Goal: Task Accomplishment & Management: Manage account settings

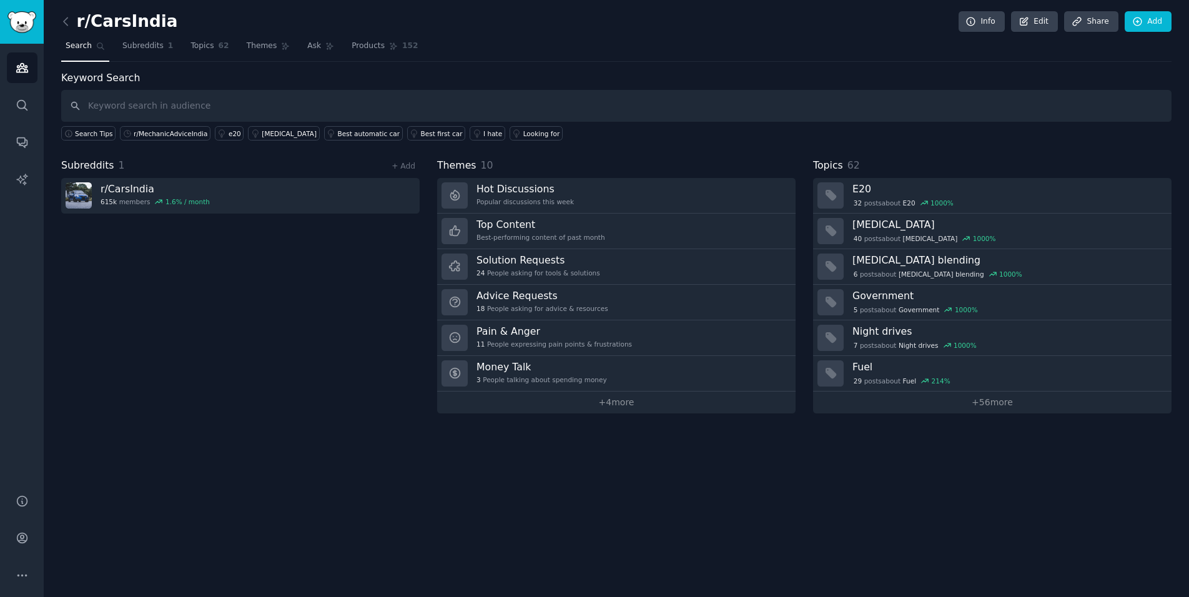
click at [322, 337] on div "Subreddits 1 + Add r/ CarsIndia 615k members 1.6 % / month" at bounding box center [240, 285] width 358 height 255
click at [137, 42] on span "Subreddits" at bounding box center [142, 46] width 41 height 11
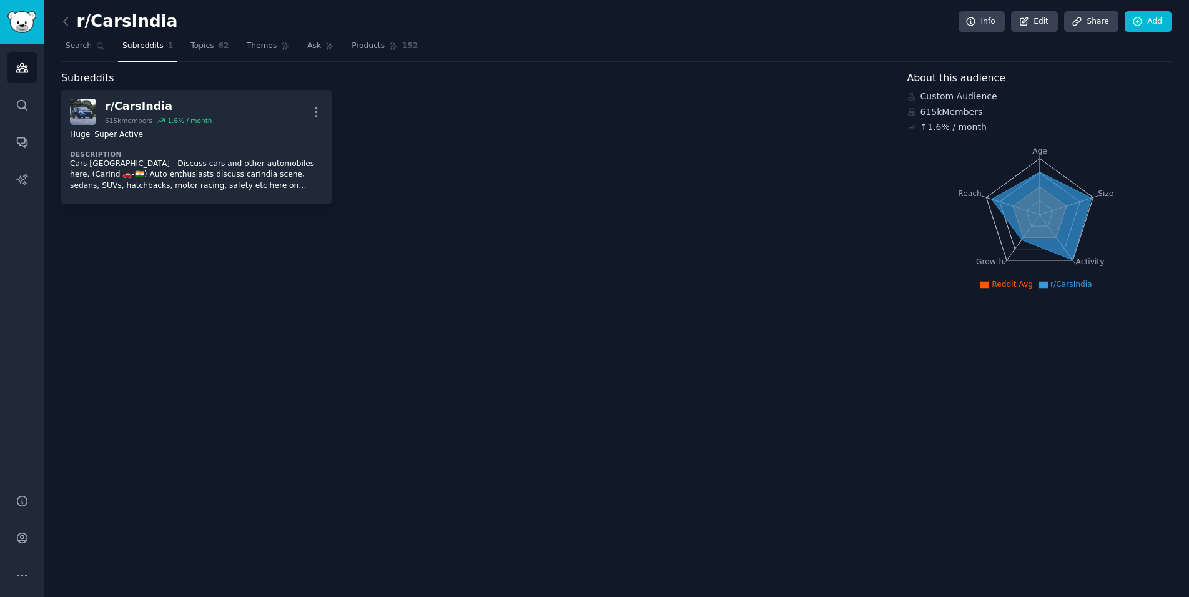
click at [432, 154] on div "r/ CarsIndia 615k members 1.6 % / month More Huge Super Active Description Cars…" at bounding box center [475, 147] width 828 height 114
click at [13, 66] on link "Audiences" at bounding box center [22, 67] width 31 height 31
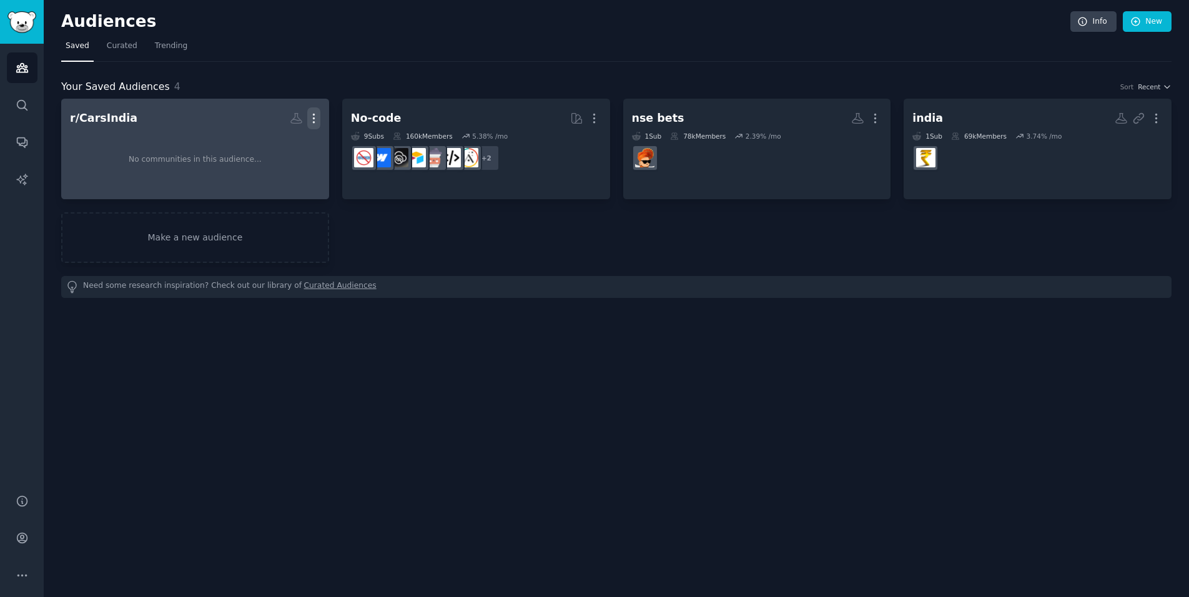
click at [313, 115] on icon "button" at bounding box center [313, 118] width 1 height 9
click at [290, 144] on p "Delete" at bounding box center [279, 144] width 29 height 13
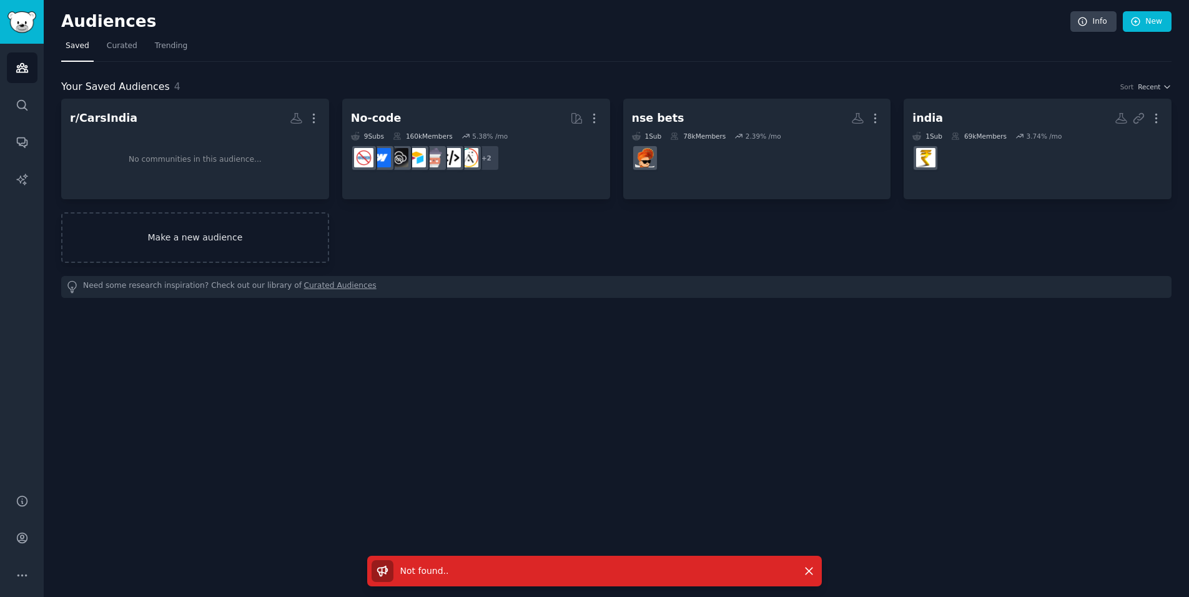
click at [215, 242] on link "Make a new audience" at bounding box center [195, 237] width 268 height 51
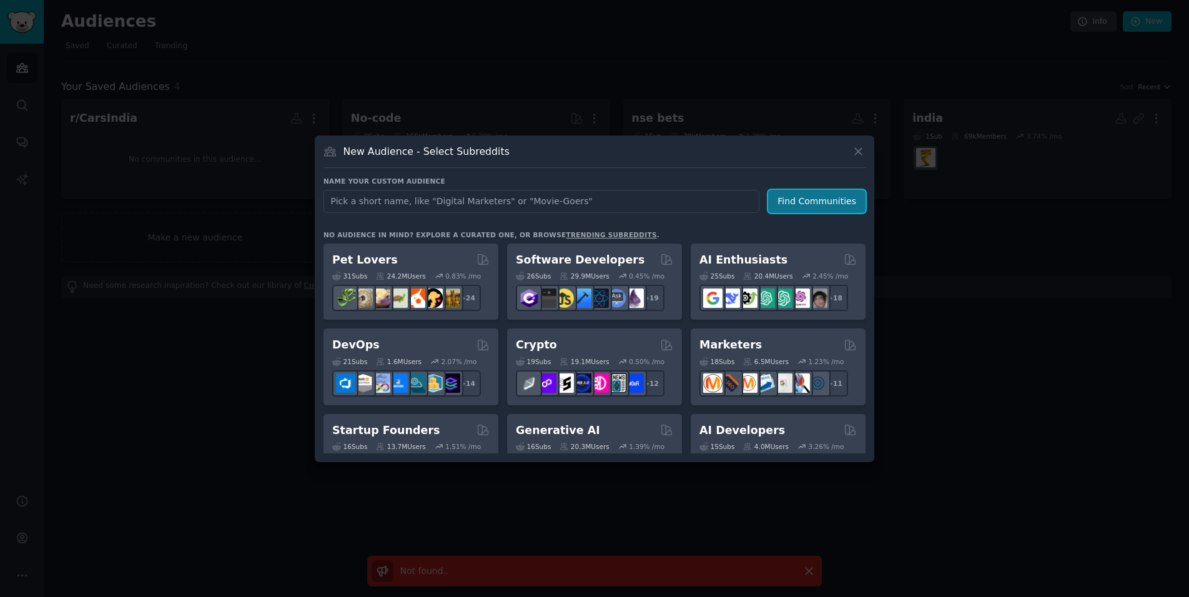
click at [813, 206] on button "Find Communities" at bounding box center [816, 201] width 97 height 23
click at [815, 207] on button "Find Communities" at bounding box center [816, 201] width 97 height 23
click at [860, 148] on icon at bounding box center [857, 151] width 13 height 13
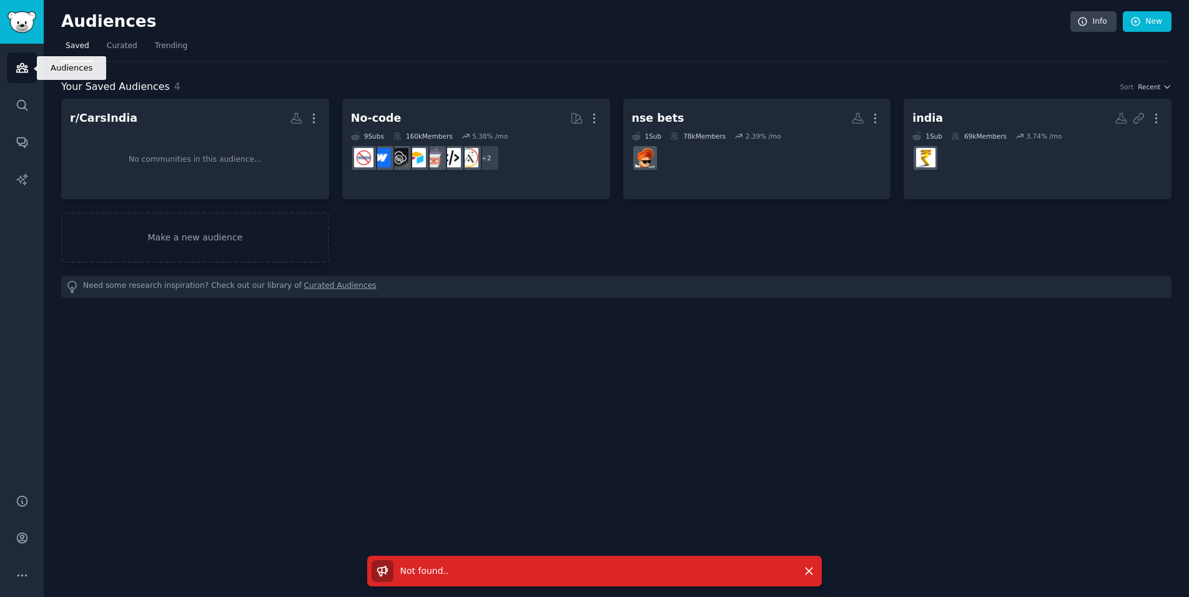
click at [20, 72] on icon "Sidebar" at bounding box center [21, 68] width 11 height 9
click at [107, 46] on span "Curated" at bounding box center [122, 46] width 31 height 11
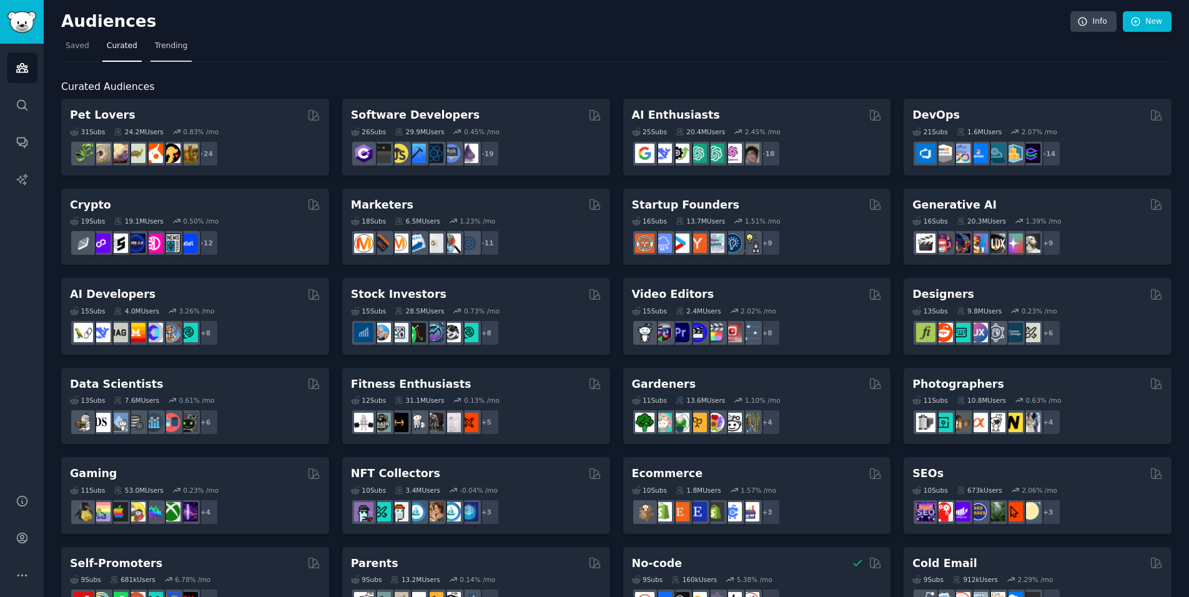
click at [165, 37] on link "Trending" at bounding box center [170, 49] width 41 height 26
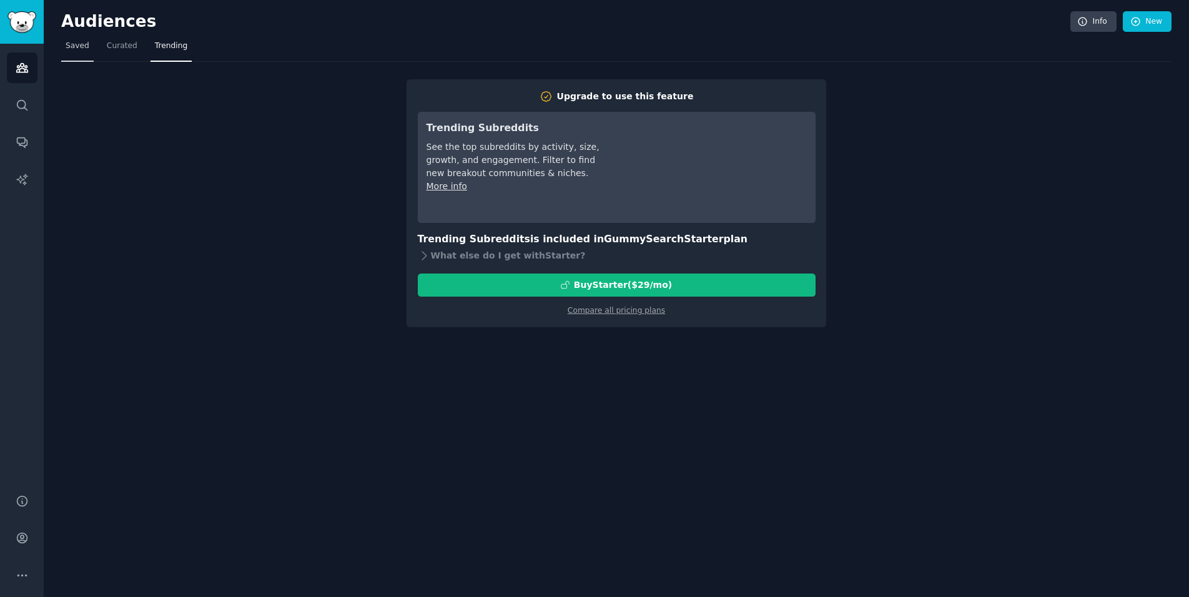
click at [76, 44] on span "Saved" at bounding box center [78, 46] width 24 height 11
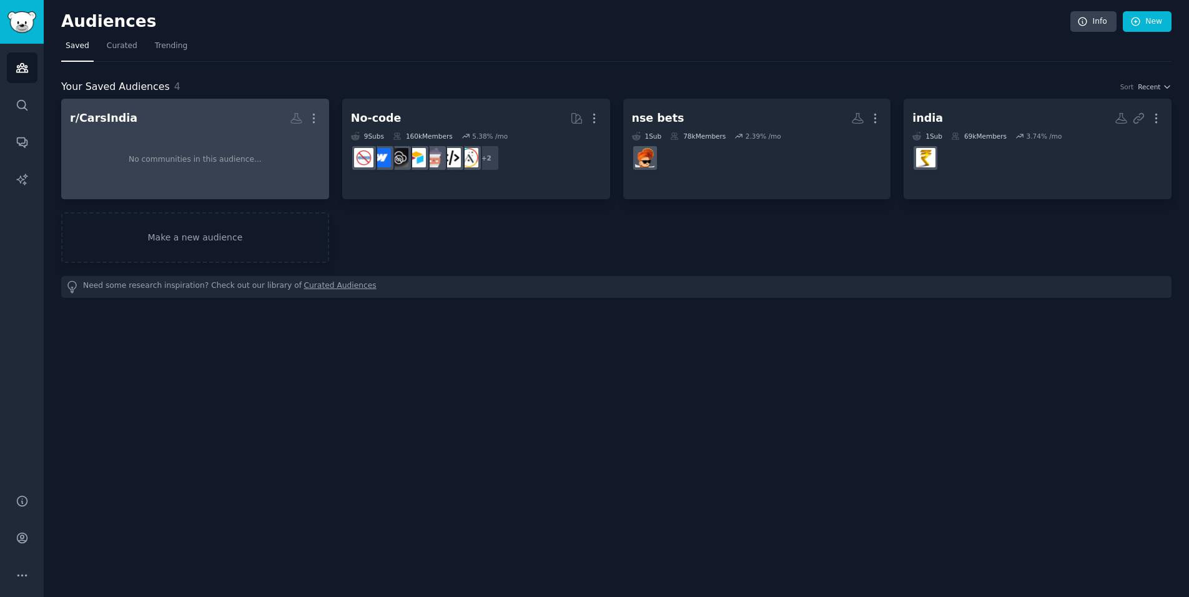
click at [223, 183] on div "No communities in this audience..." at bounding box center [195, 159] width 250 height 61
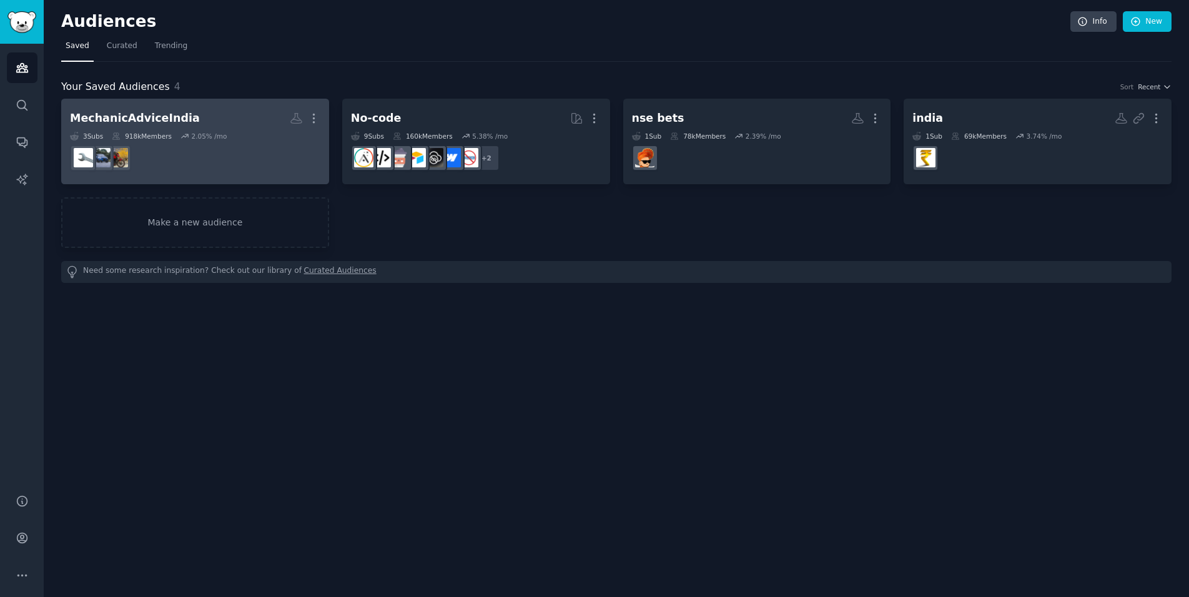
click at [242, 145] on dd at bounding box center [195, 157] width 250 height 35
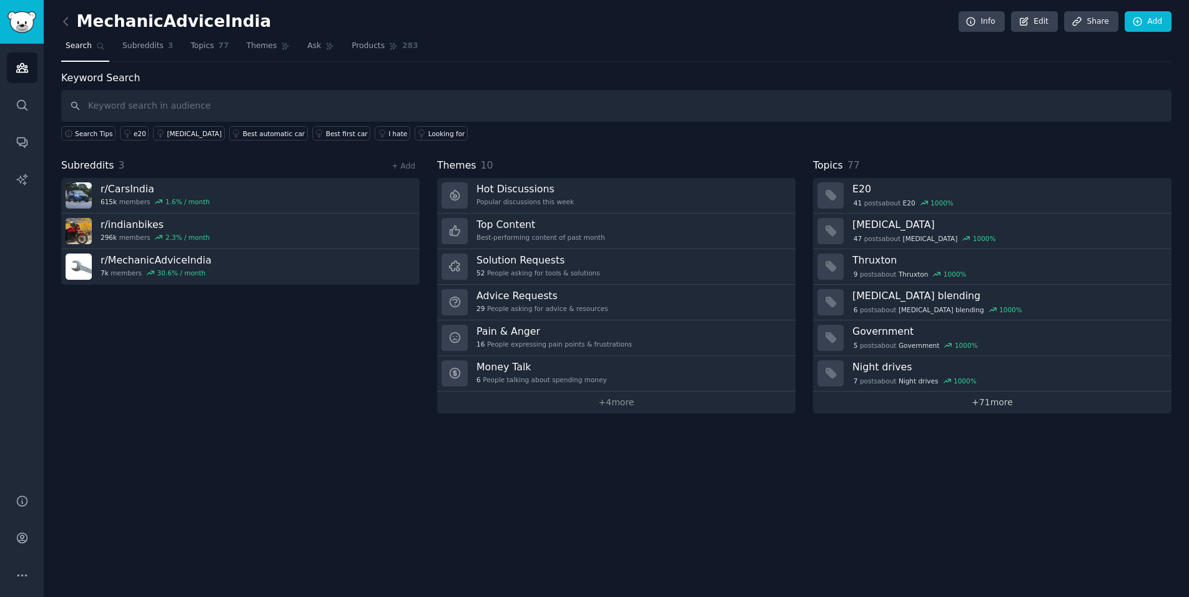
click at [868, 391] on link "+ 71 more" at bounding box center [992, 402] width 358 height 22
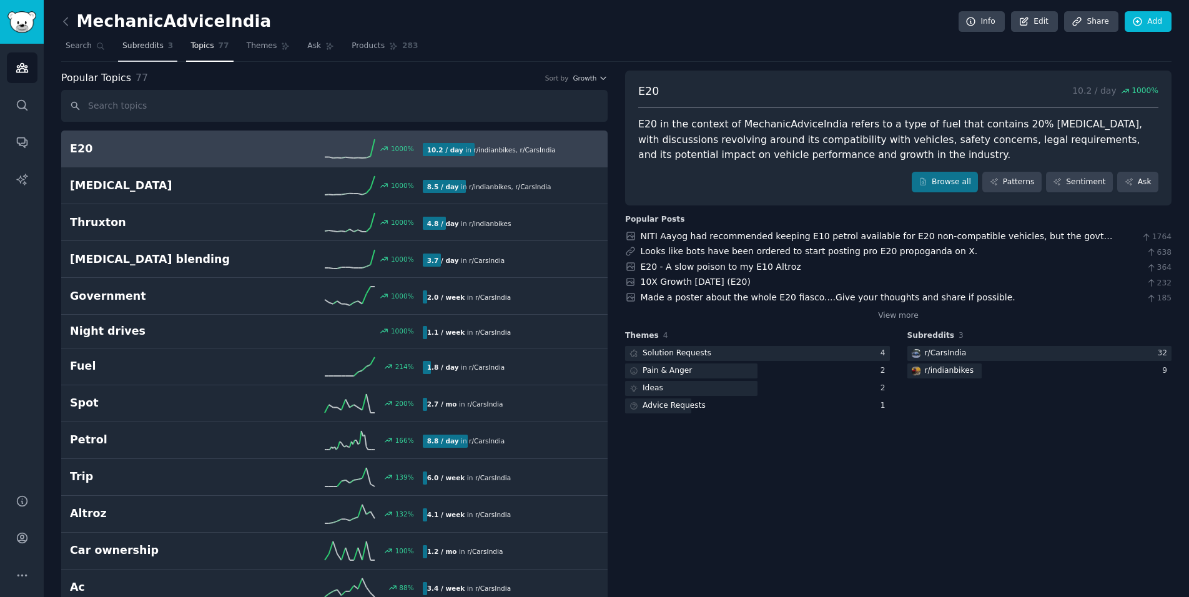
click at [156, 52] on link "Subreddits 3" at bounding box center [147, 49] width 59 height 26
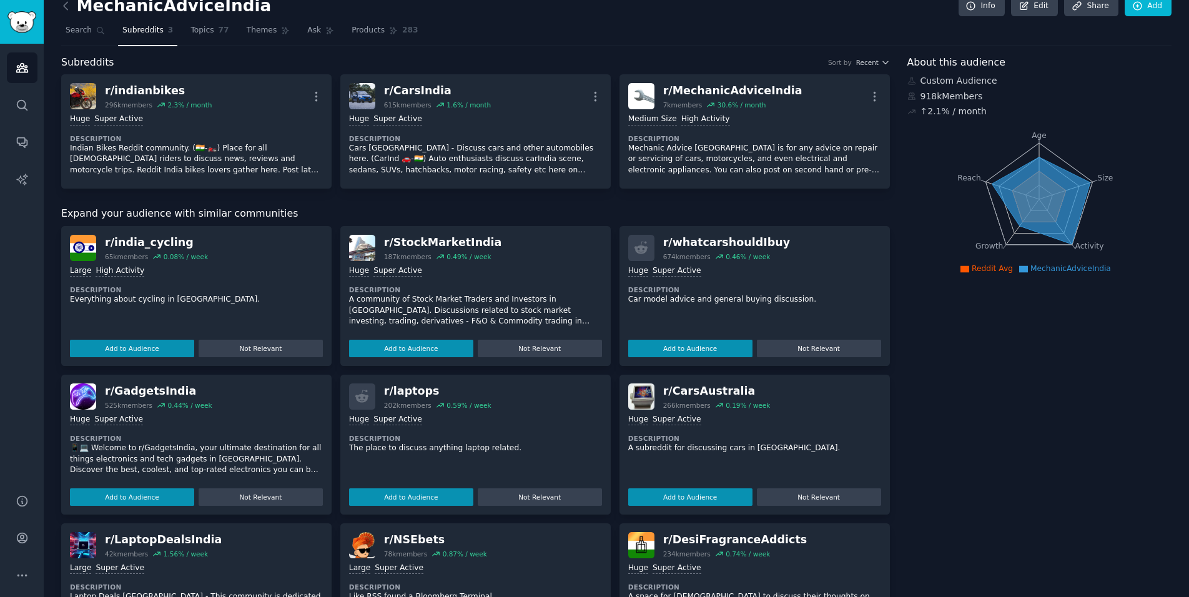
scroll to position [24, 0]
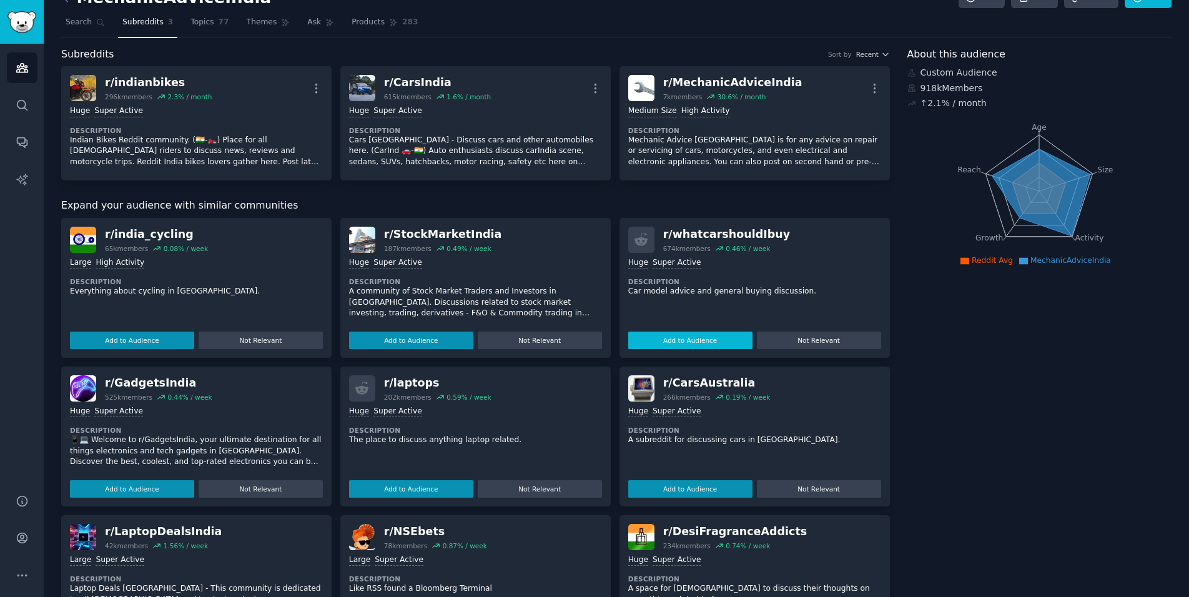
click at [679, 340] on button "Add to Audience" at bounding box center [690, 339] width 124 height 17
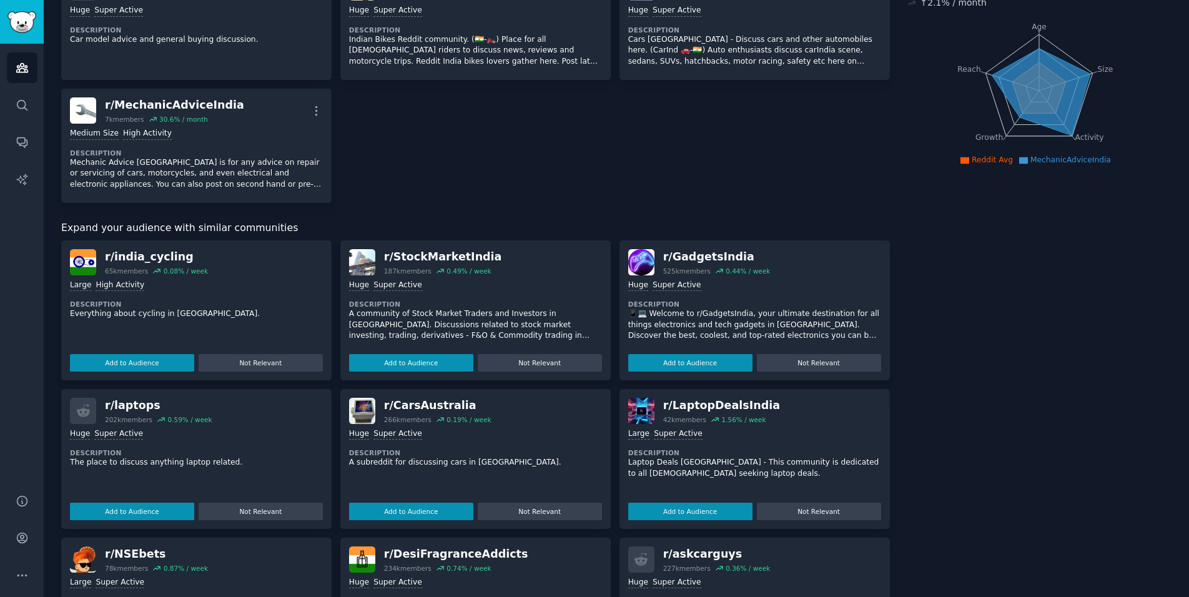
scroll to position [0, 0]
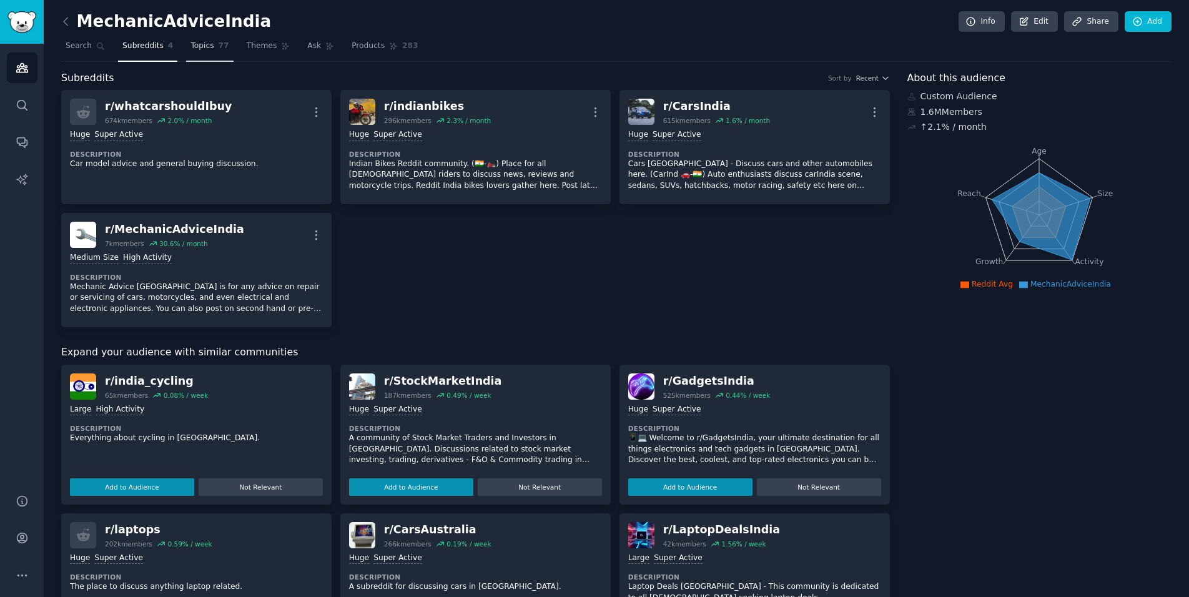
click at [204, 48] on span "Topics" at bounding box center [201, 46] width 23 height 11
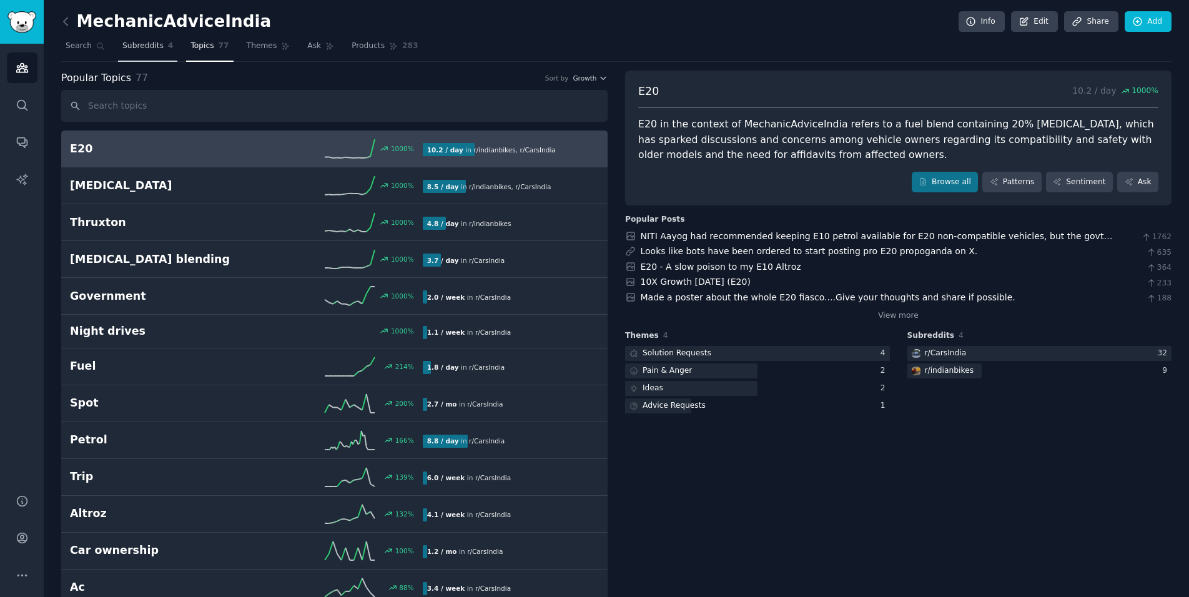
click at [159, 46] on span "Subreddits" at bounding box center [142, 46] width 41 height 11
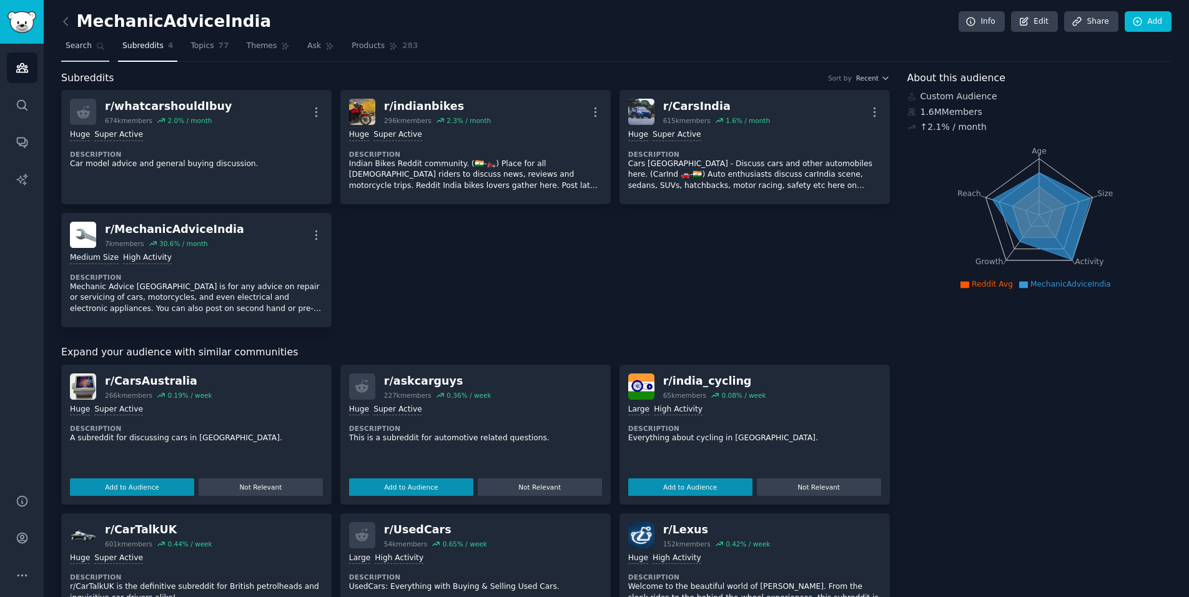
click at [80, 43] on span "Search" at bounding box center [79, 46] width 26 height 11
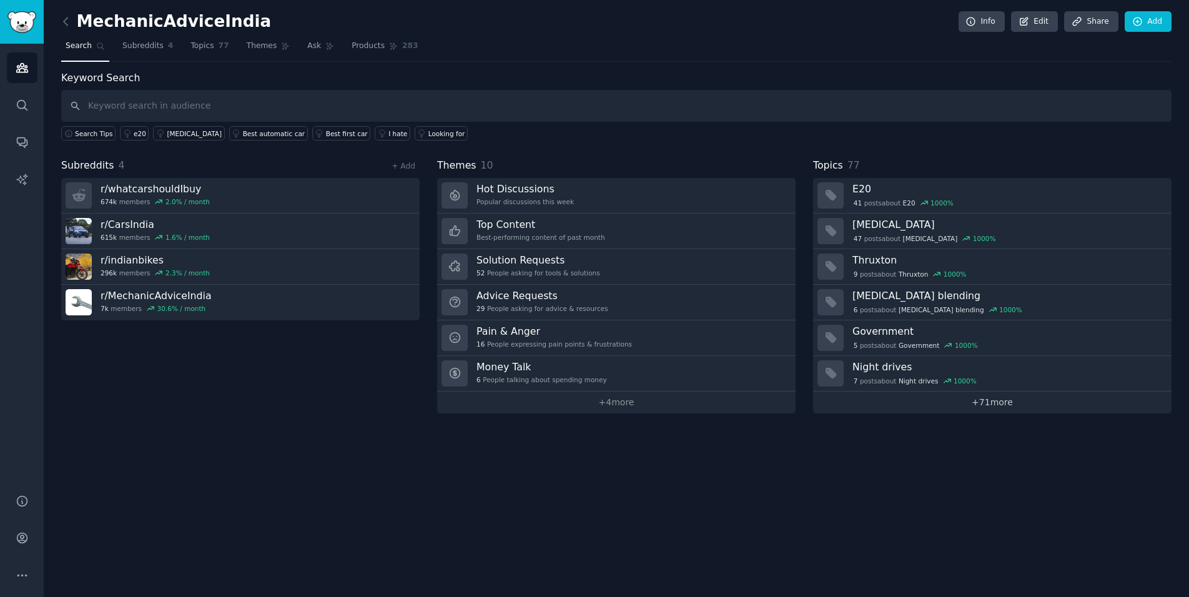
click at [870, 403] on link "+ 71 more" at bounding box center [992, 402] width 358 height 22
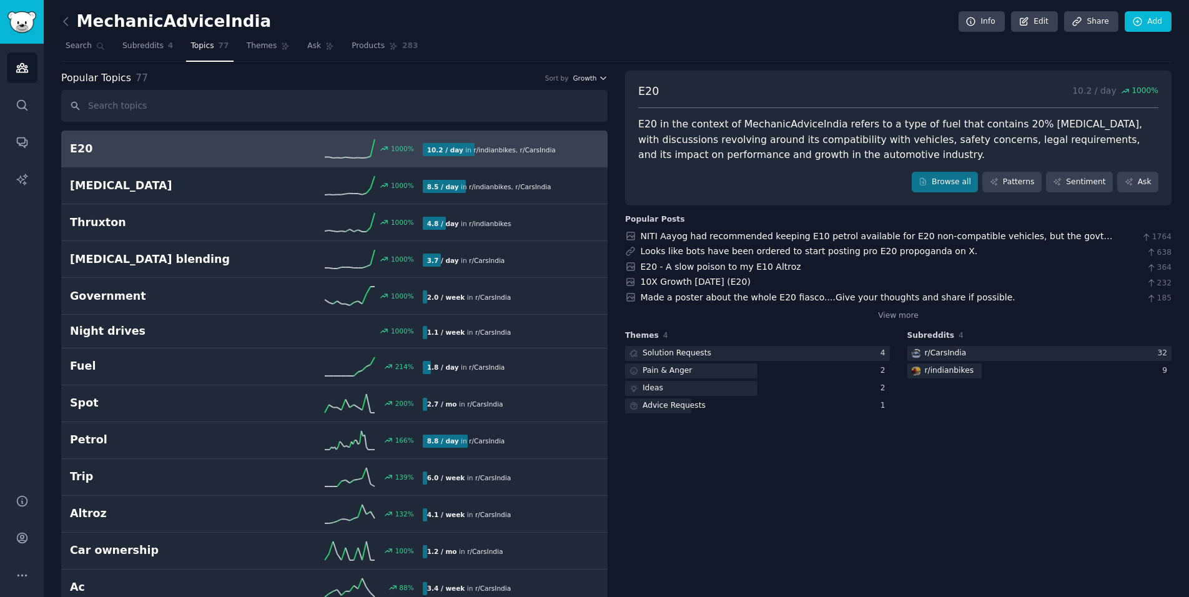
click at [600, 77] on icon "button" at bounding box center [603, 78] width 9 height 9
click at [134, 43] on span "Subreddits" at bounding box center [142, 46] width 41 height 11
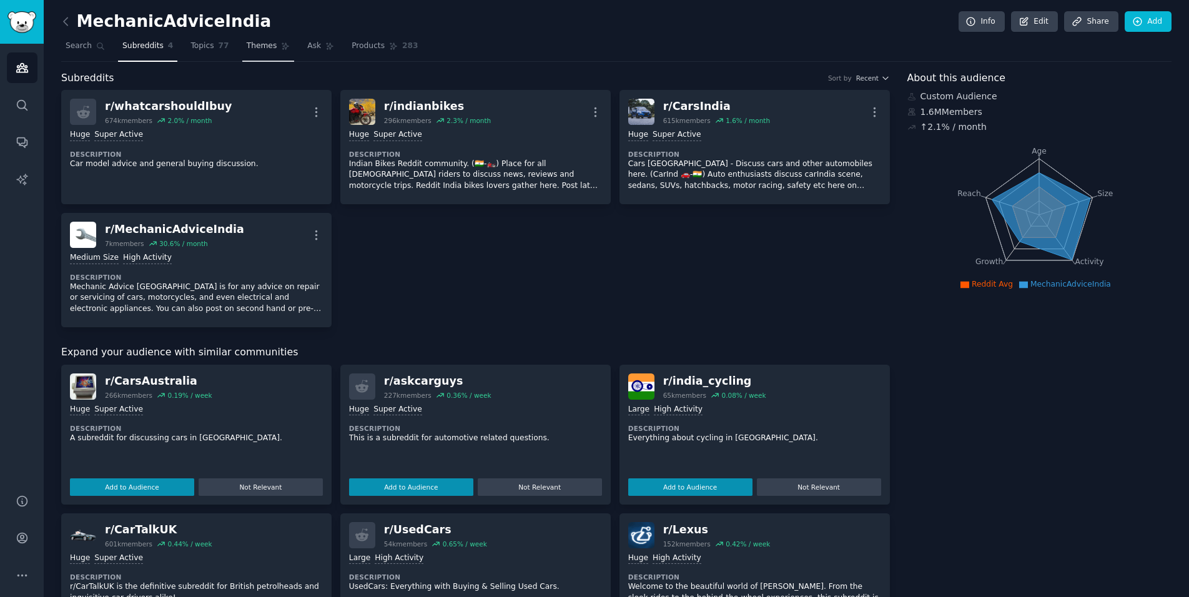
click at [267, 43] on span "Themes" at bounding box center [262, 46] width 31 height 11
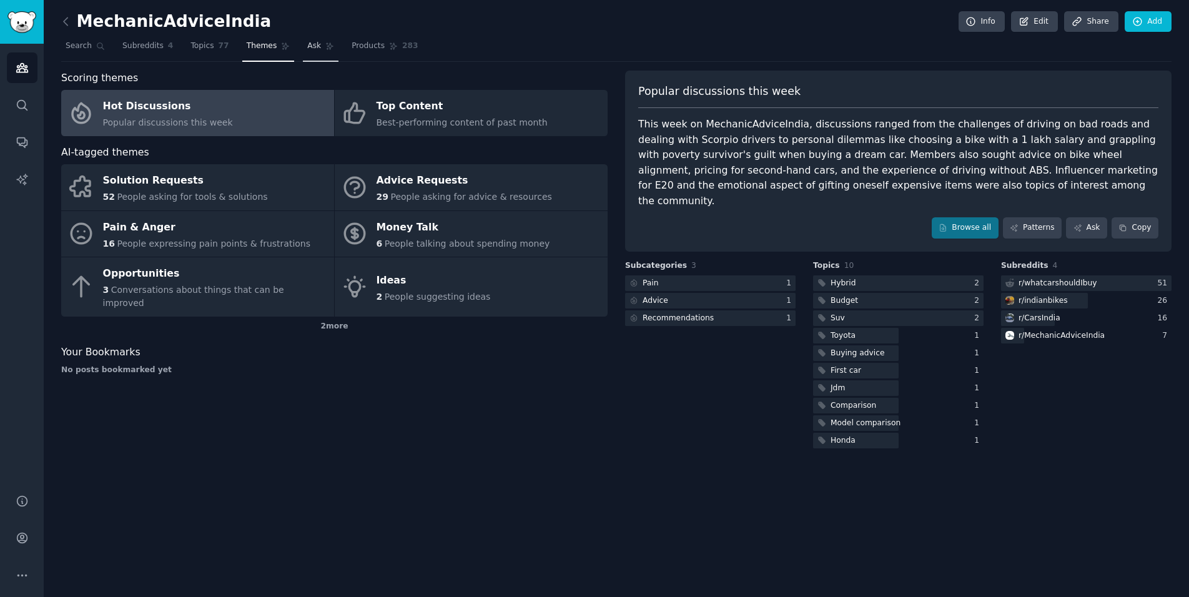
click at [312, 45] on span "Ask" at bounding box center [314, 46] width 14 height 11
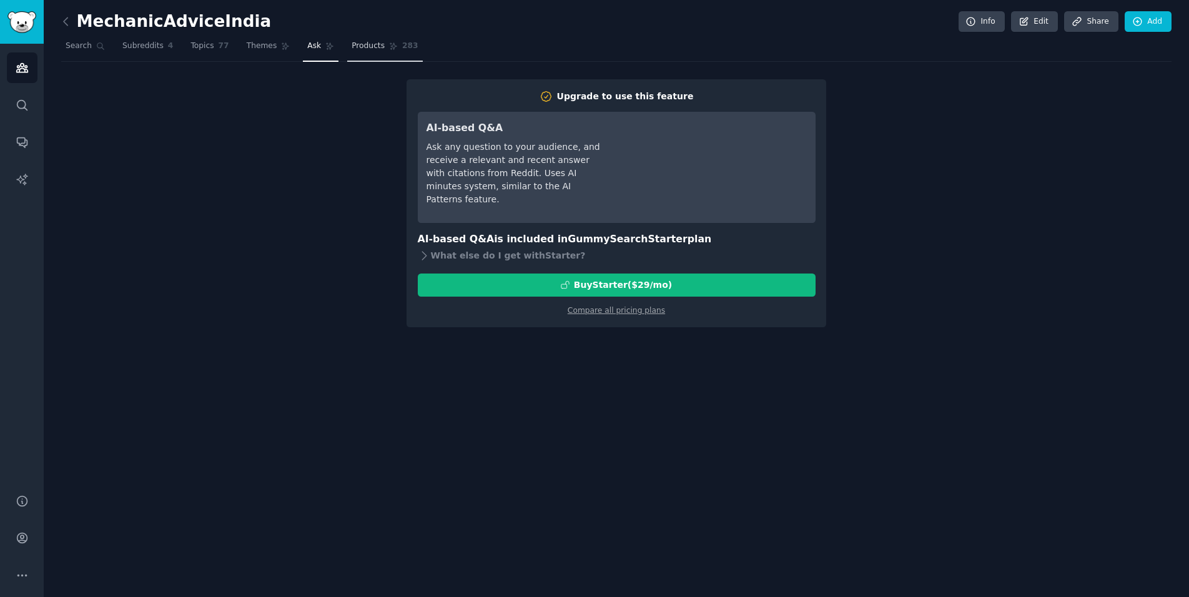
click at [353, 44] on span "Products" at bounding box center [367, 46] width 33 height 11
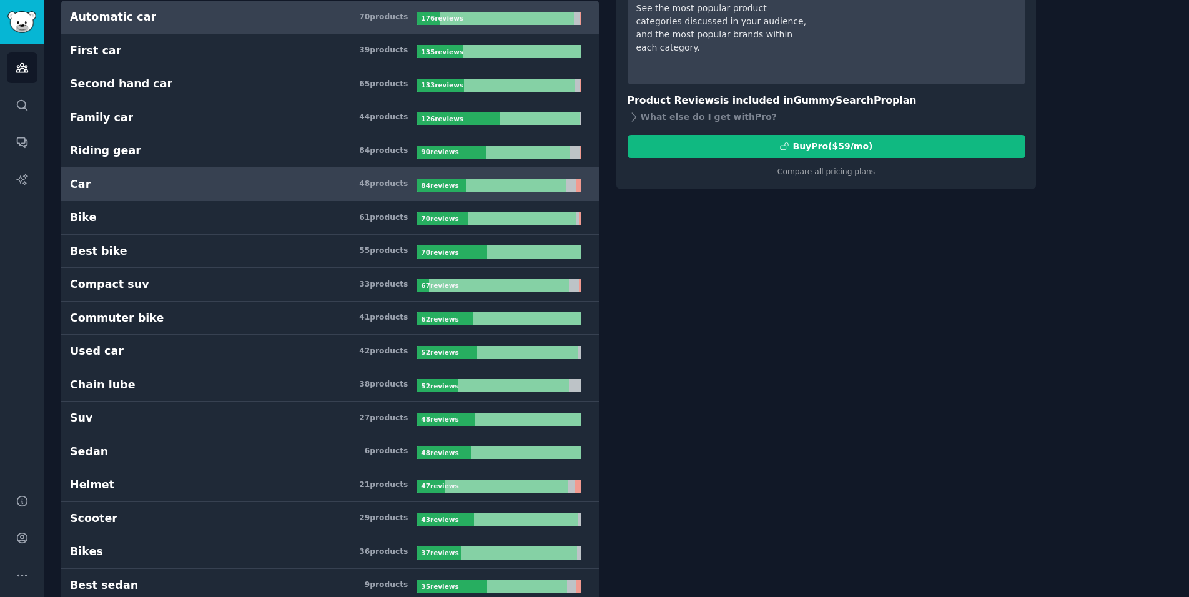
scroll to position [132, 0]
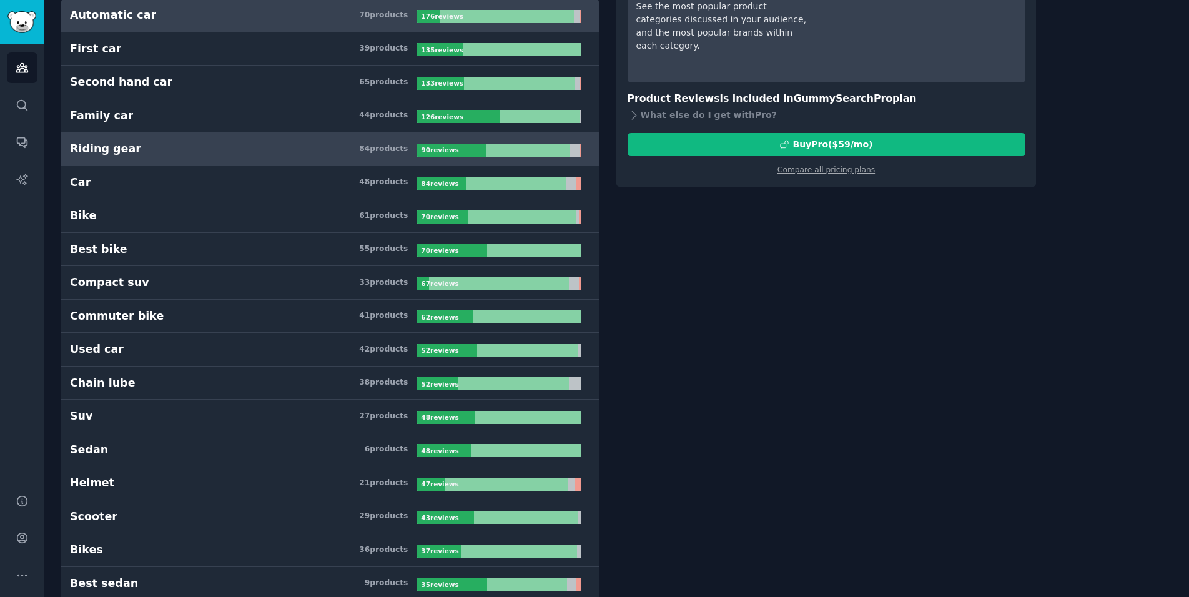
click at [308, 152] on h3 "Riding gear 84 product s" at bounding box center [243, 149] width 346 height 16
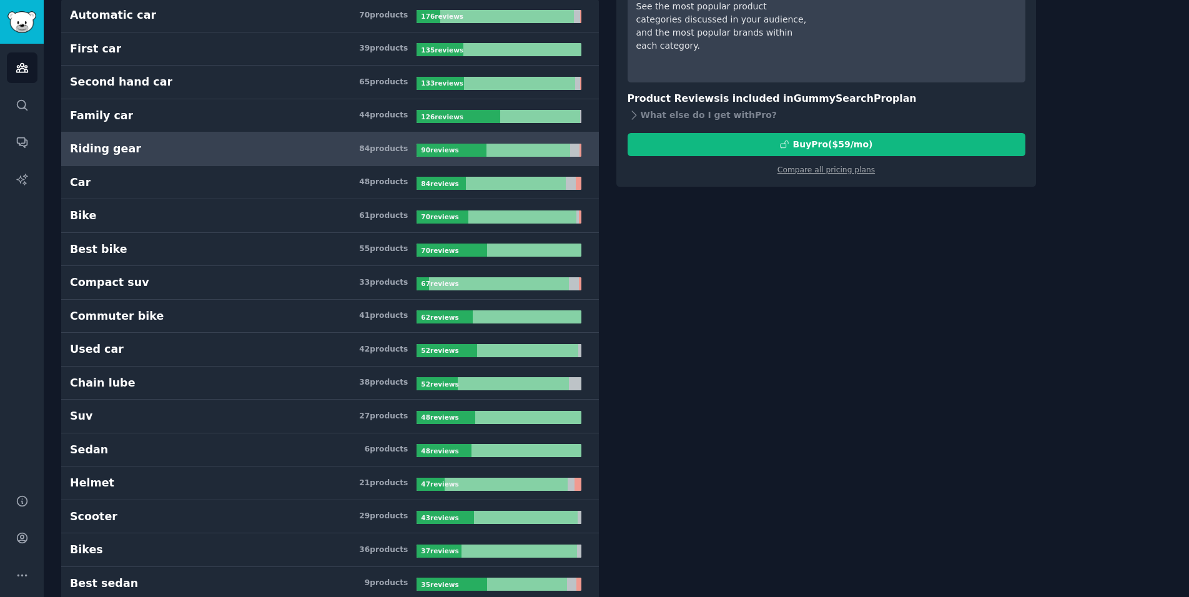
click at [448, 147] on b "90 review s" at bounding box center [439, 149] width 37 height 7
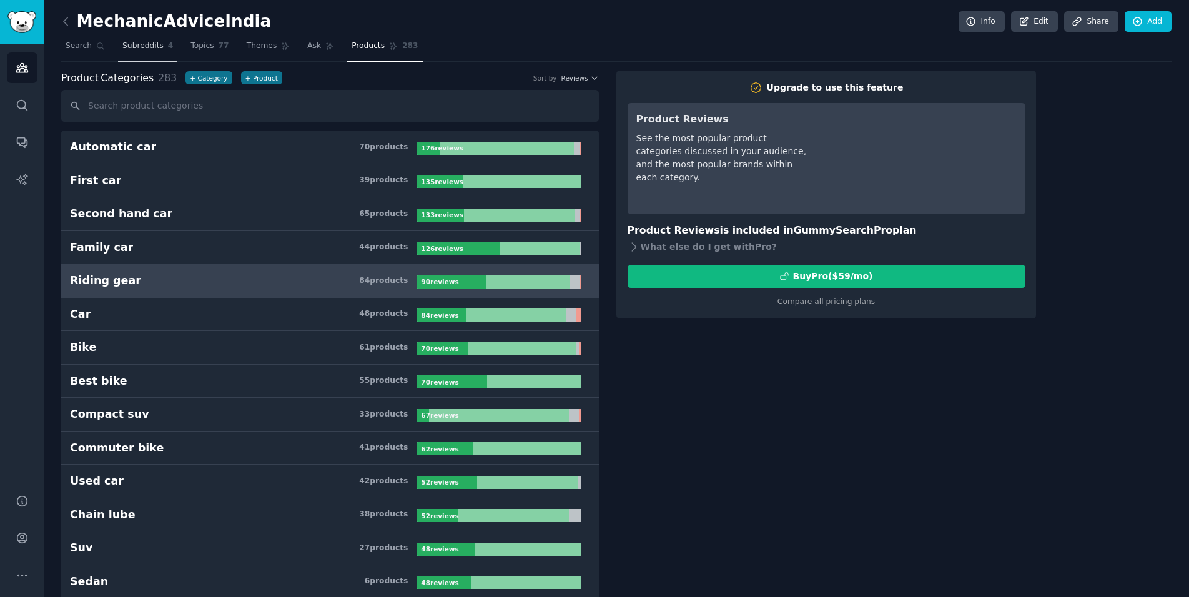
click at [134, 42] on span "Subreddits" at bounding box center [142, 46] width 41 height 11
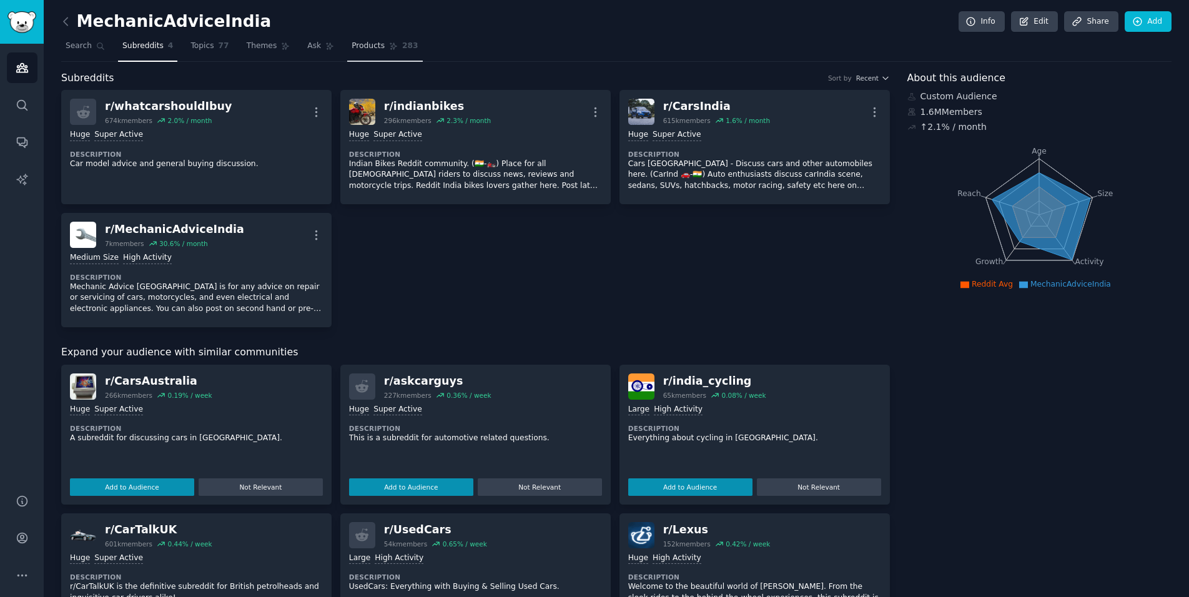
click at [372, 57] on link "Products 283" at bounding box center [384, 49] width 75 height 26
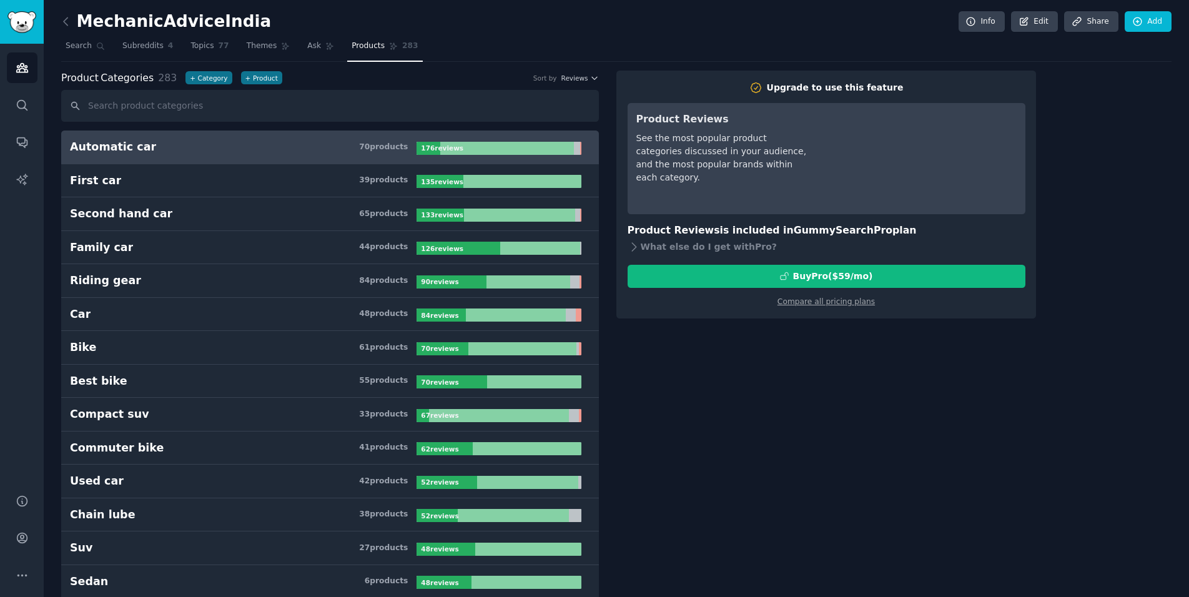
click at [165, 79] on span "283" at bounding box center [167, 78] width 19 height 12
click at [569, 78] on span "Reviews" at bounding box center [574, 78] width 27 height 9
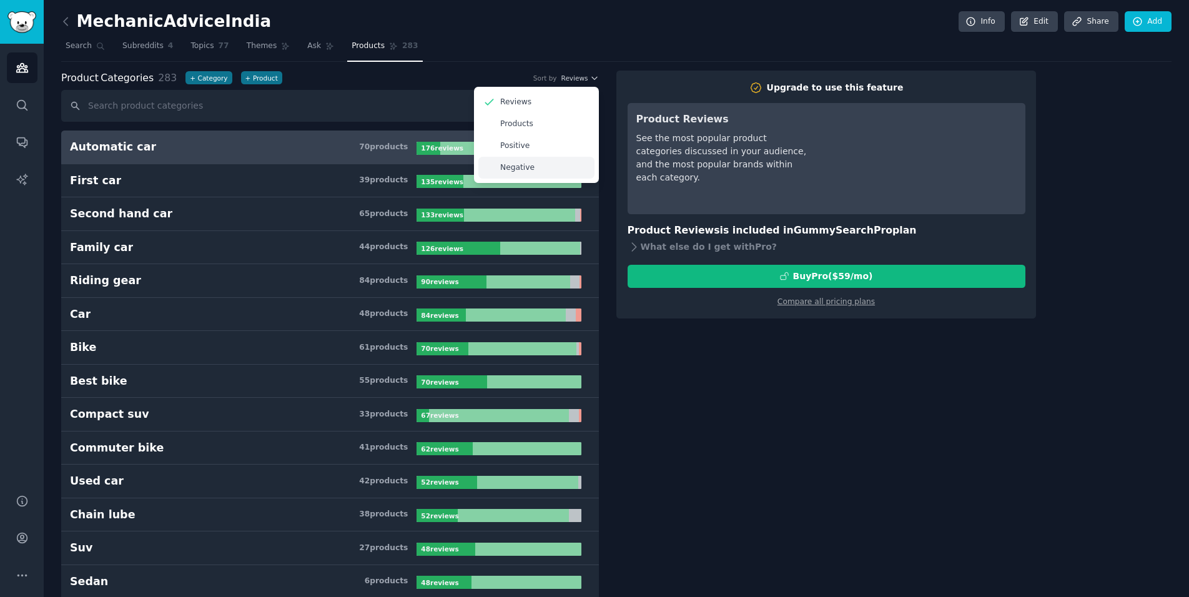
click at [539, 172] on div "Negative" at bounding box center [536, 168] width 116 height 22
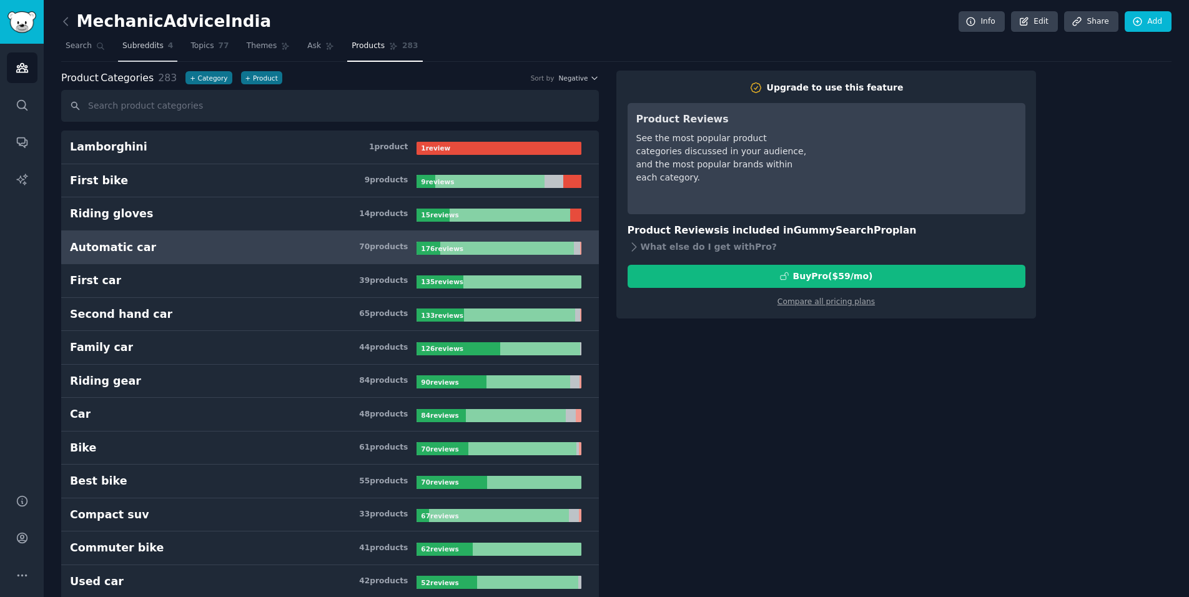
click at [147, 43] on span "Subreddits" at bounding box center [142, 46] width 41 height 11
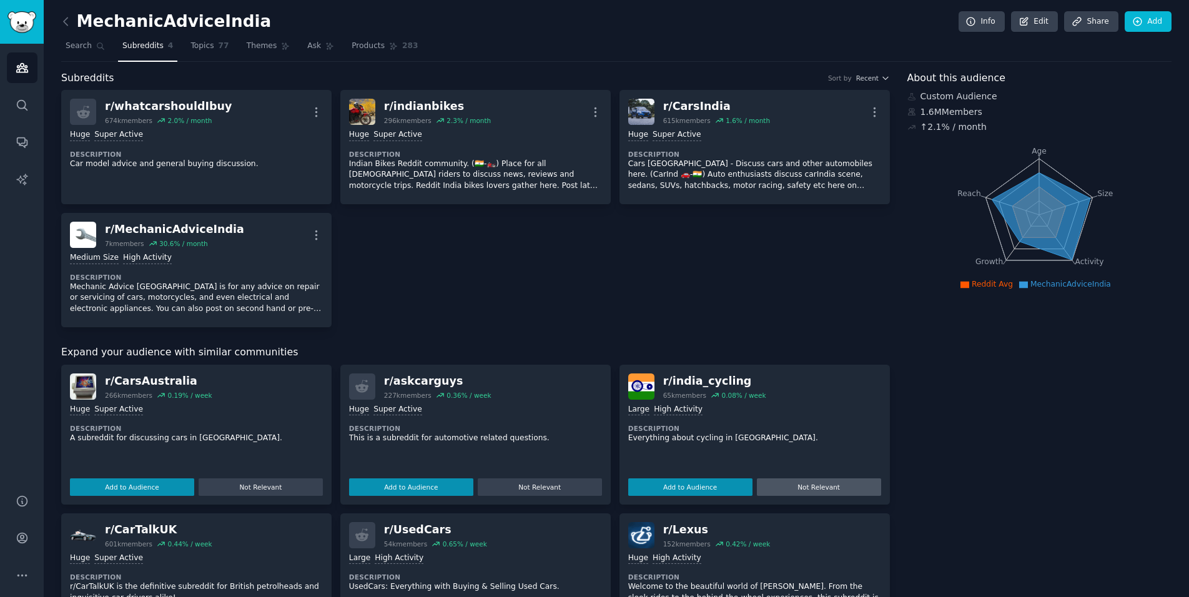
click at [809, 489] on button "Not Relevant" at bounding box center [819, 486] width 124 height 17
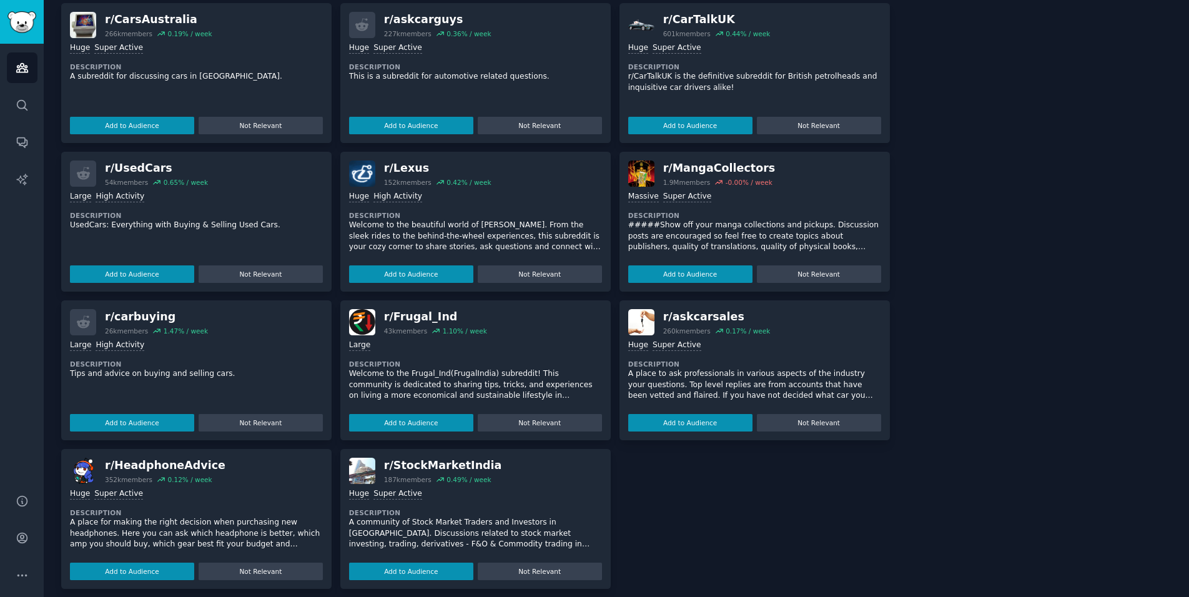
scroll to position [371, 0]
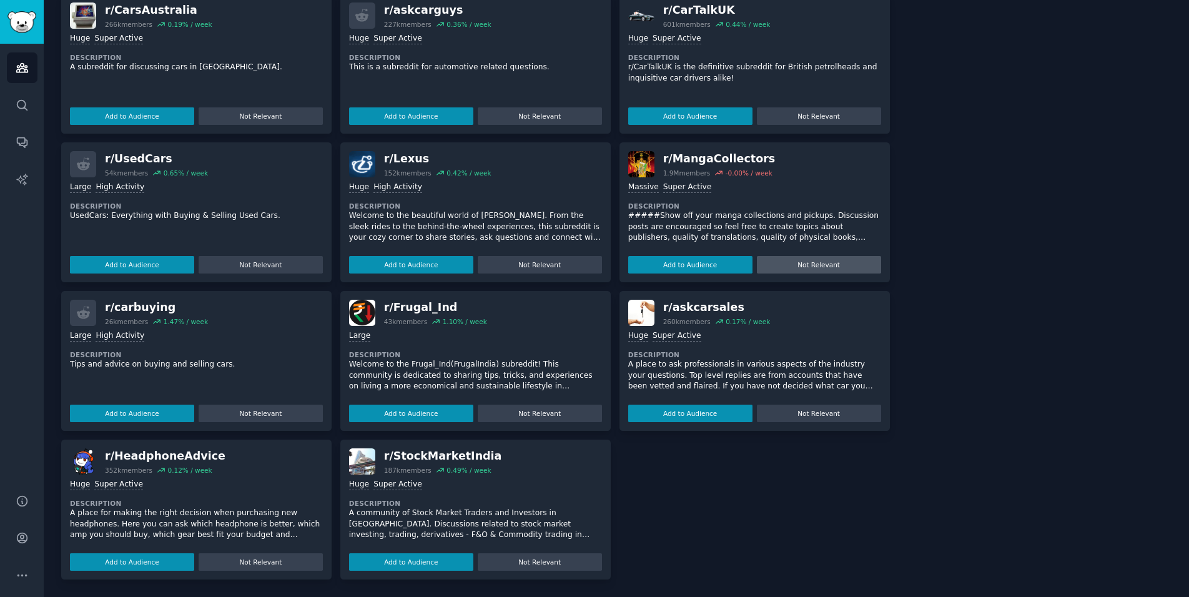
click at [805, 267] on button "Not Relevant" at bounding box center [819, 264] width 124 height 17
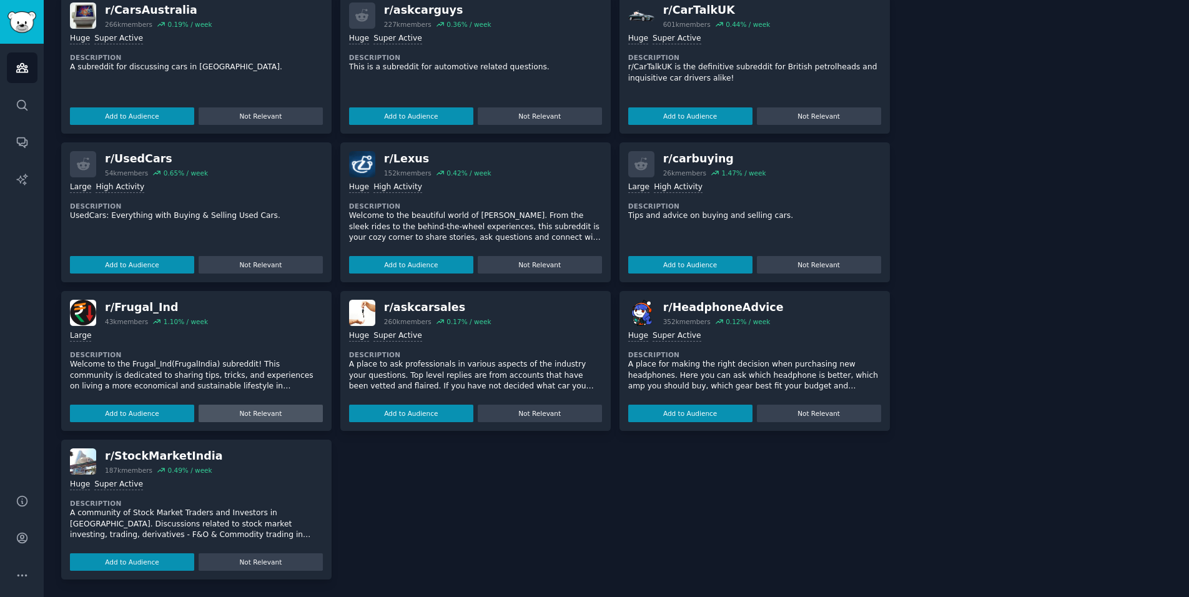
click at [277, 414] on button "Not Relevant" at bounding box center [261, 413] width 124 height 17
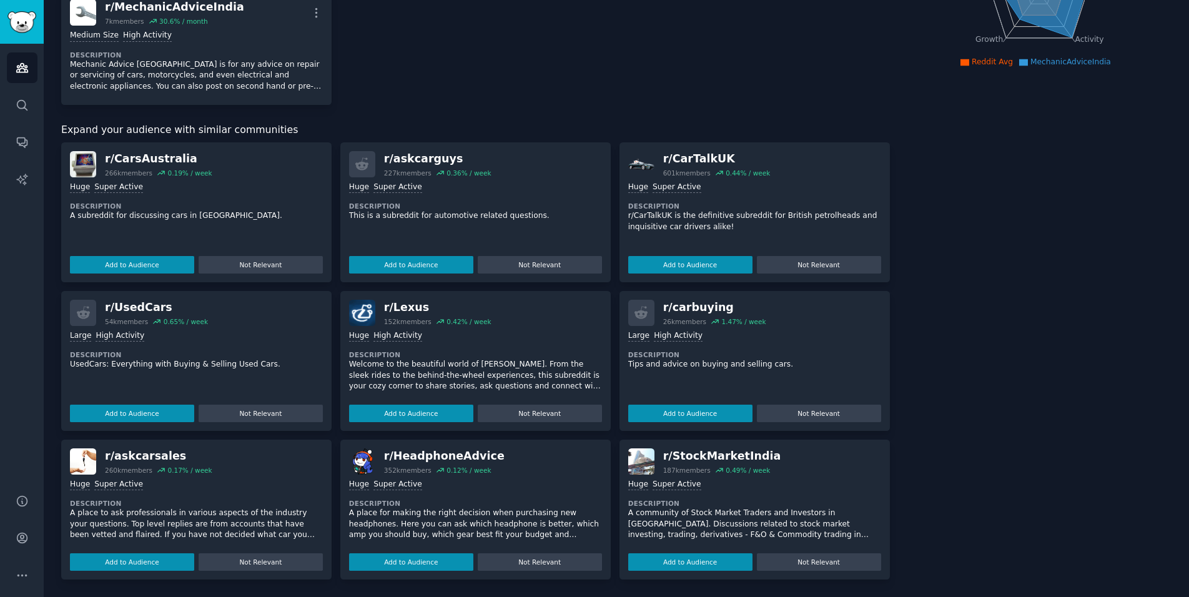
click at [1039, 264] on div "About this audience Custom Audience 1.6M Members ↑ 2.1 % / month Age Size Activ…" at bounding box center [1039, 213] width 265 height 731
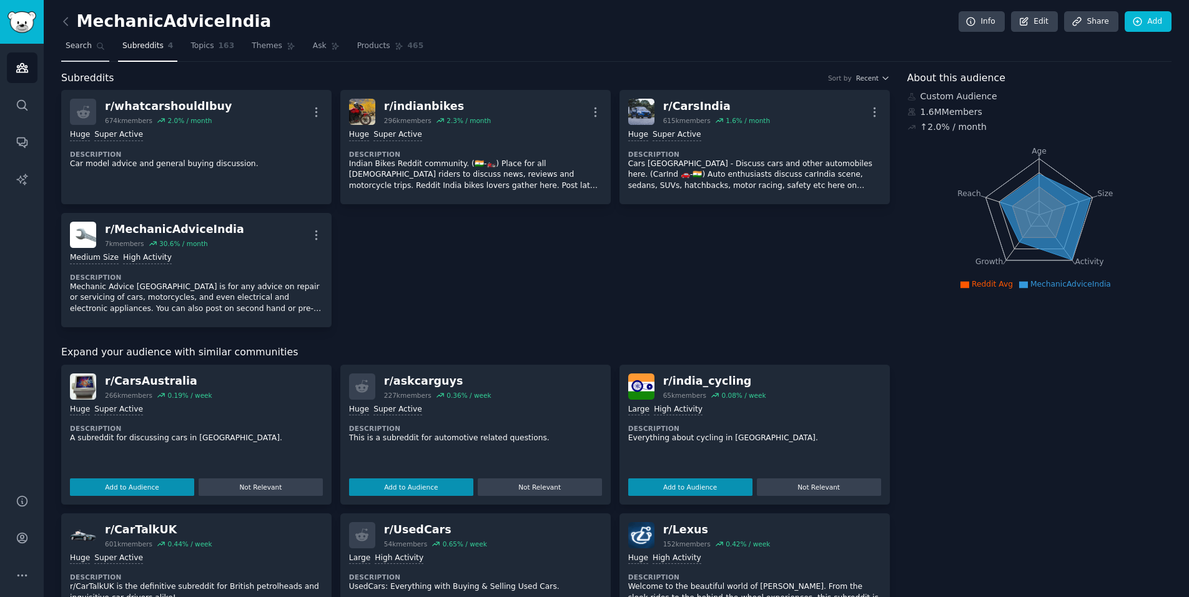
click at [94, 46] on link "Search" at bounding box center [85, 49] width 48 height 26
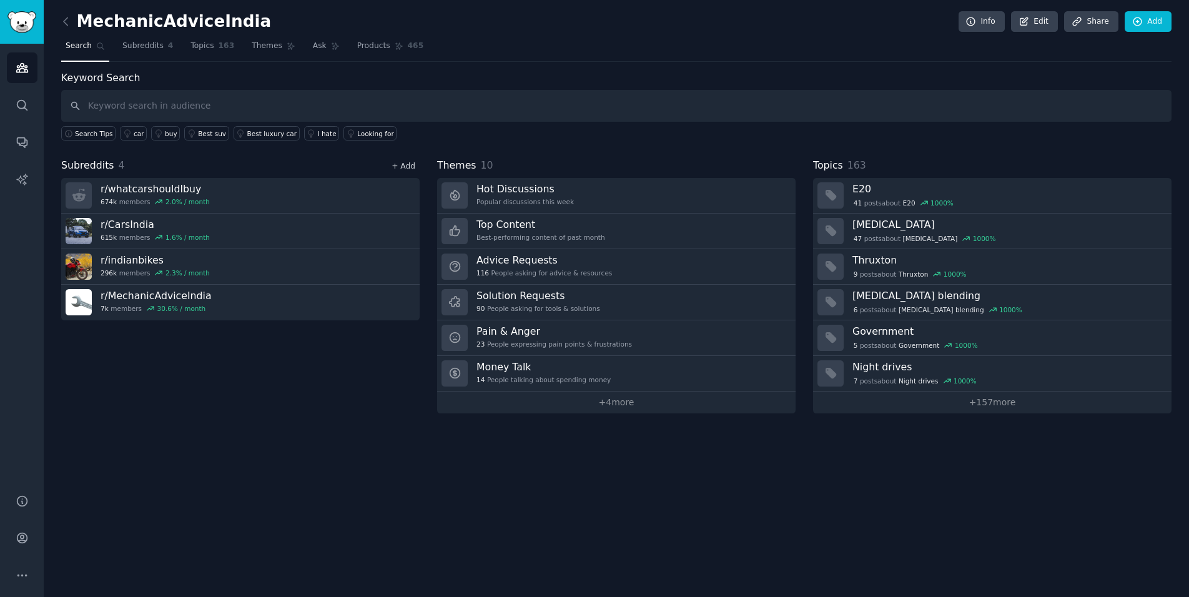
click at [410, 165] on link "+ Add" at bounding box center [403, 166] width 24 height 9
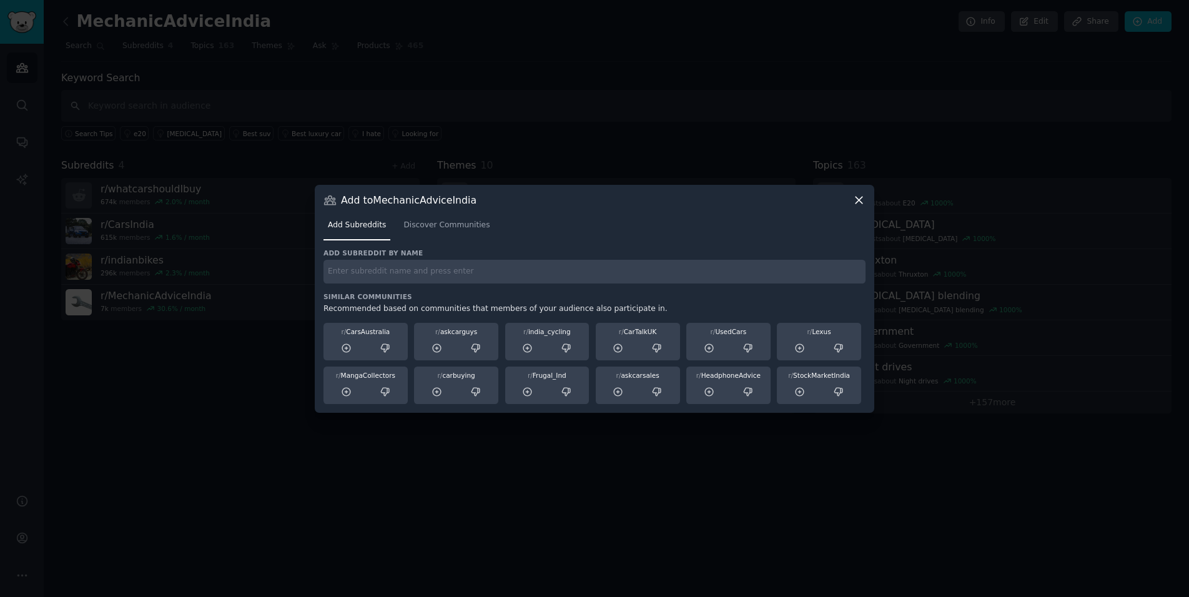
click at [423, 275] on input "text" at bounding box center [594, 272] width 542 height 24
type input "i"
type input "teambhp"
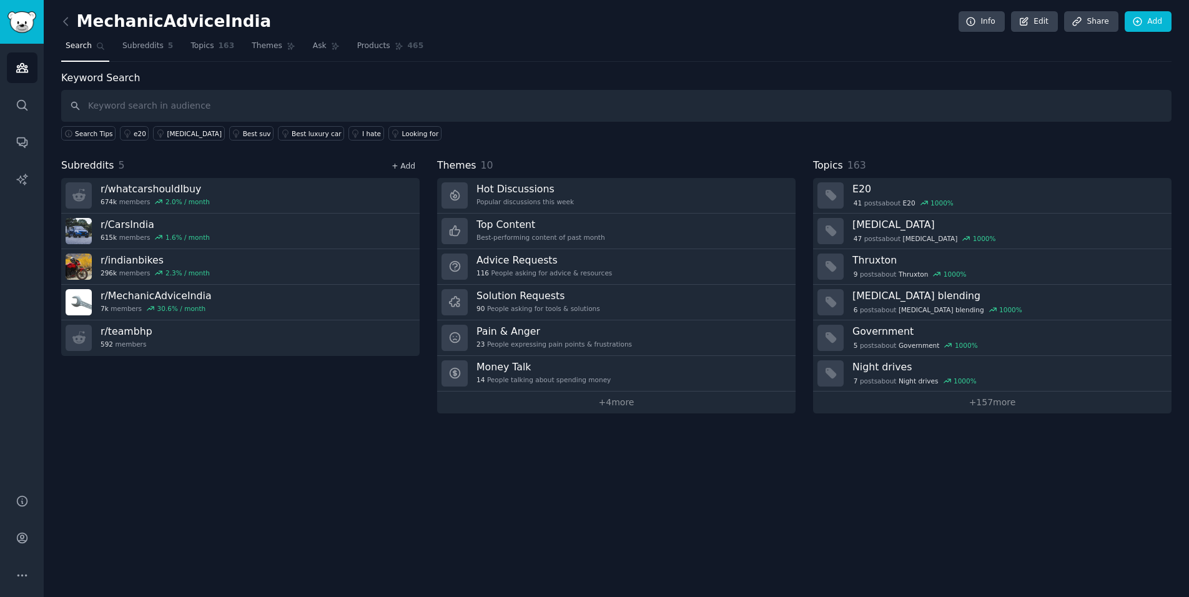
click at [406, 167] on link "+ Add" at bounding box center [403, 166] width 24 height 9
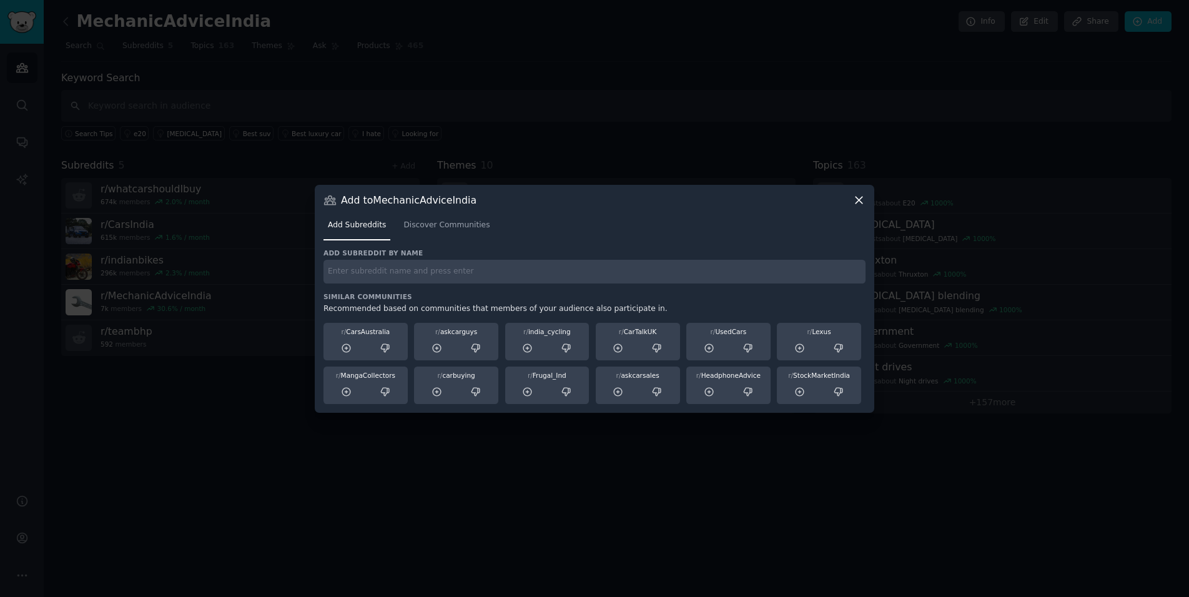
click at [396, 275] on input "text" at bounding box center [594, 272] width 542 height 24
paste input "r/Indianbikes"
type input "r/Indianbikes"
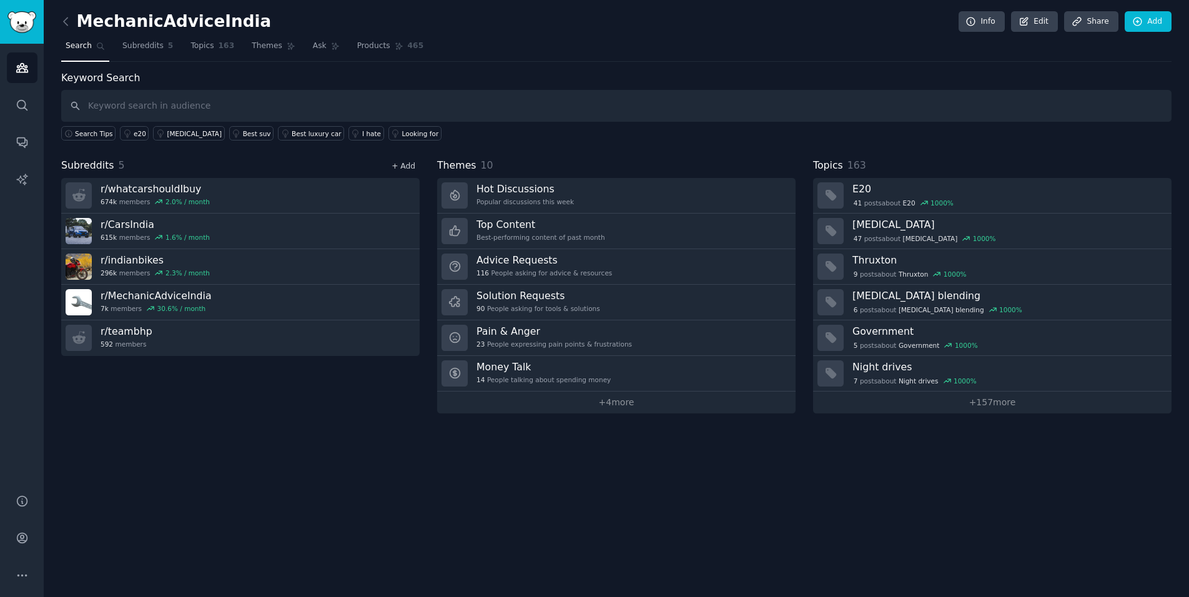
click at [406, 169] on link "+ Add" at bounding box center [403, 166] width 24 height 9
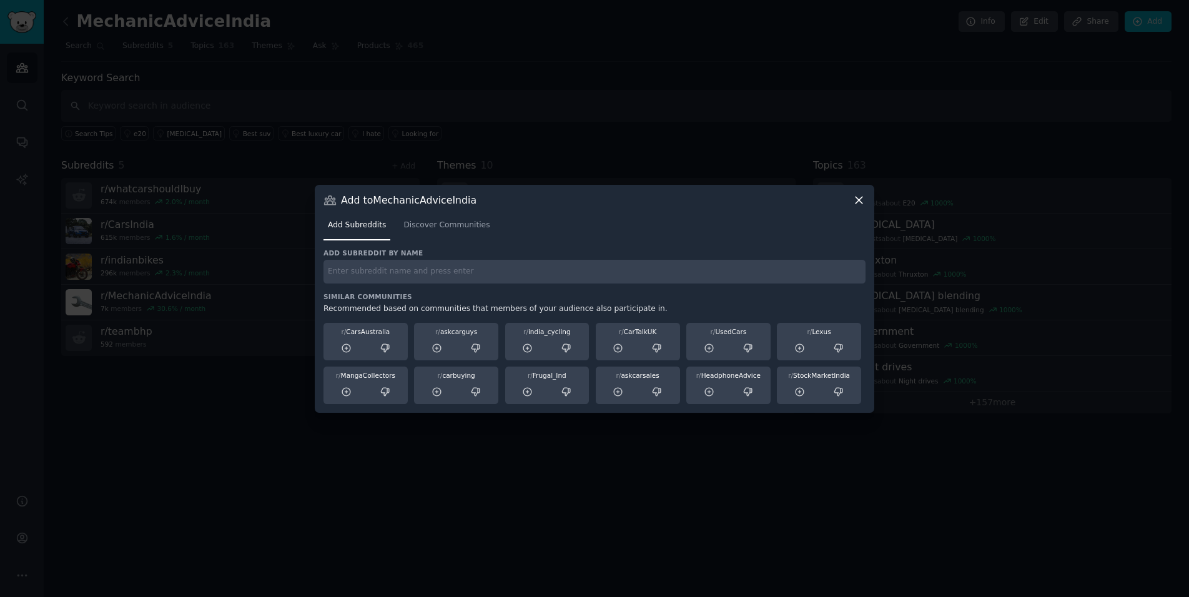
click at [441, 272] on input "text" at bounding box center [594, 272] width 542 height 24
paste input "r/Dashcamindia"
type input "r/Dashcamindia"
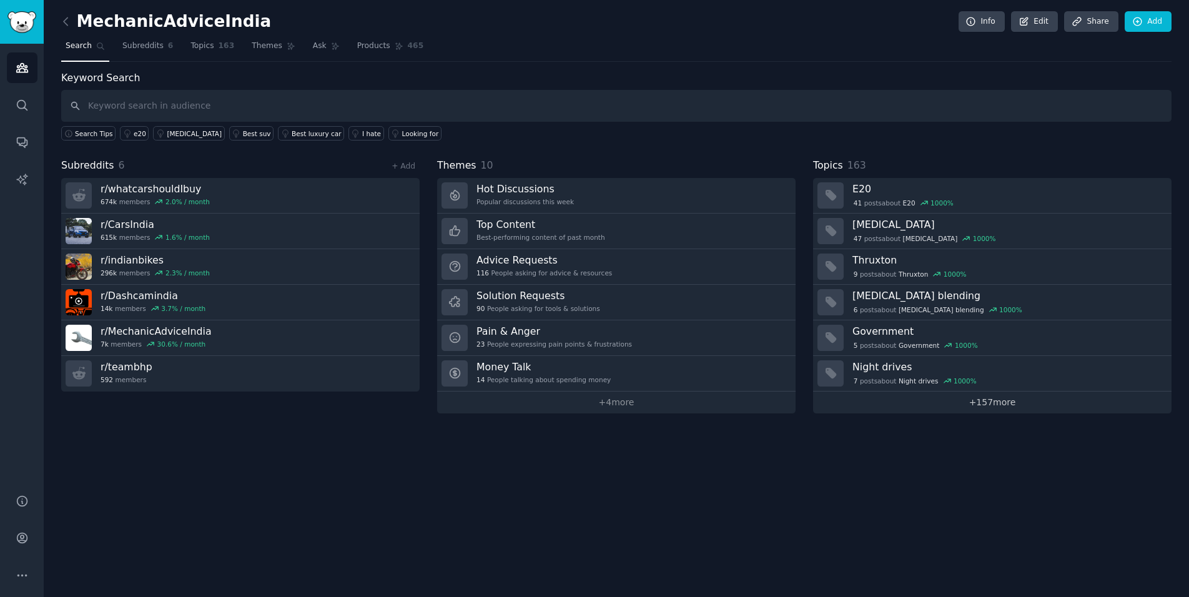
click at [911, 400] on link "+ 157 more" at bounding box center [992, 402] width 358 height 22
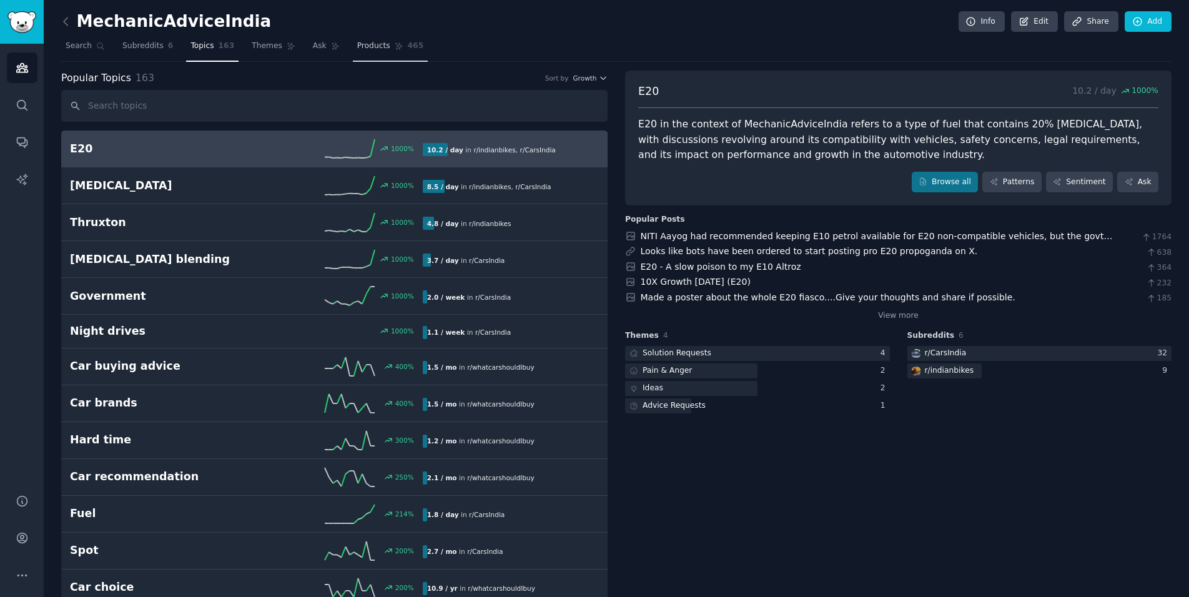
click at [365, 48] on span "Products" at bounding box center [373, 46] width 33 height 11
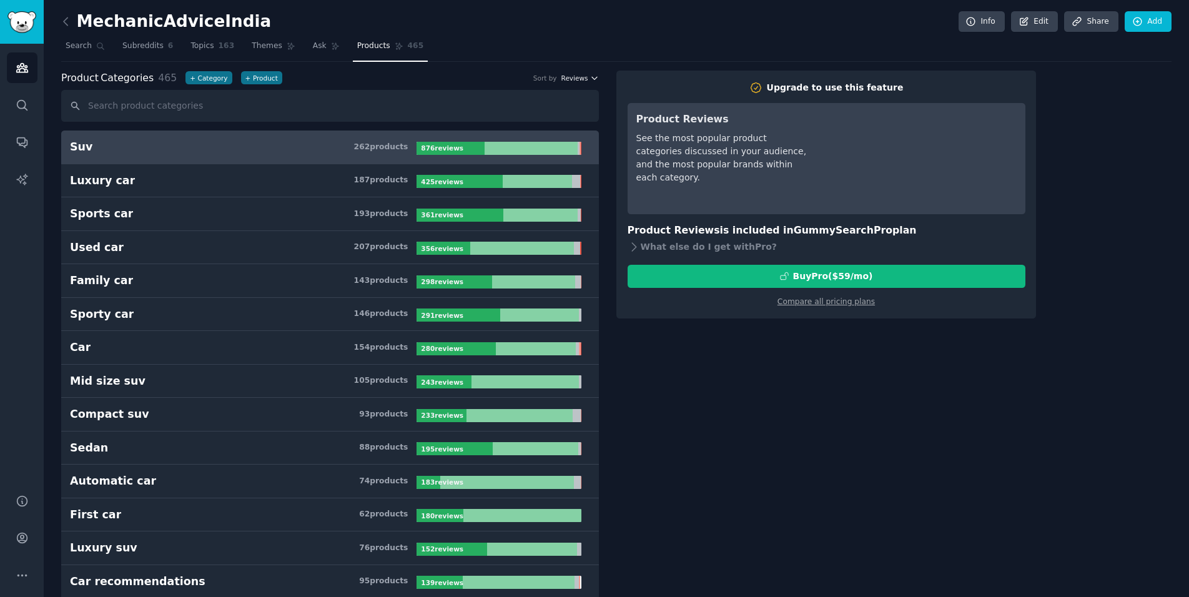
click at [577, 81] on span "Reviews" at bounding box center [574, 78] width 27 height 9
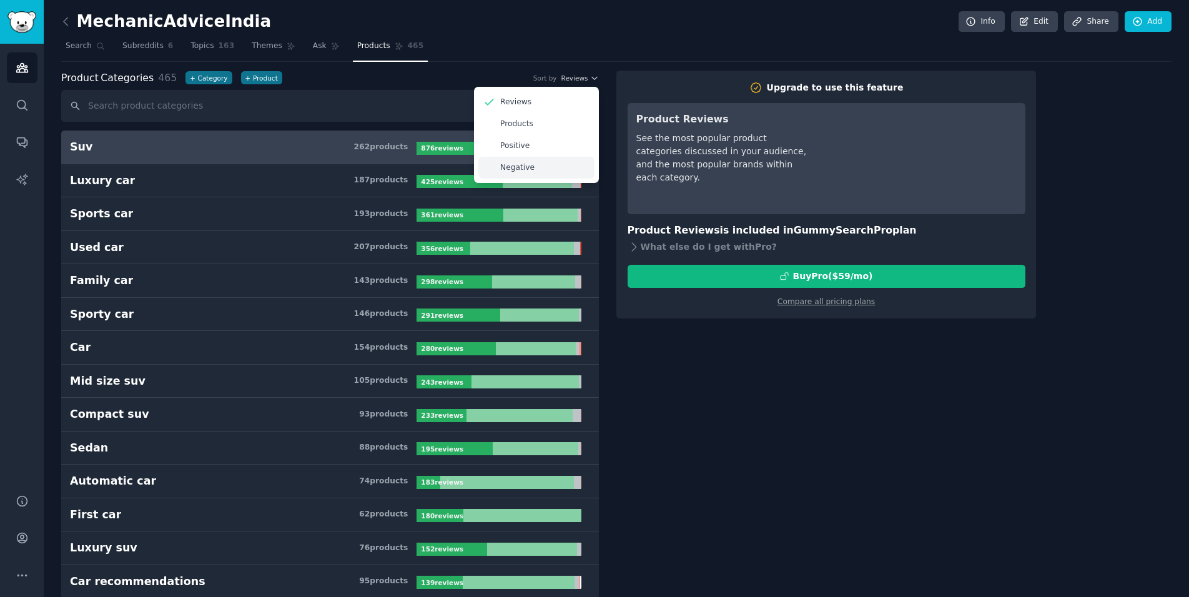
click at [526, 165] on p "Negative" at bounding box center [517, 167] width 34 height 11
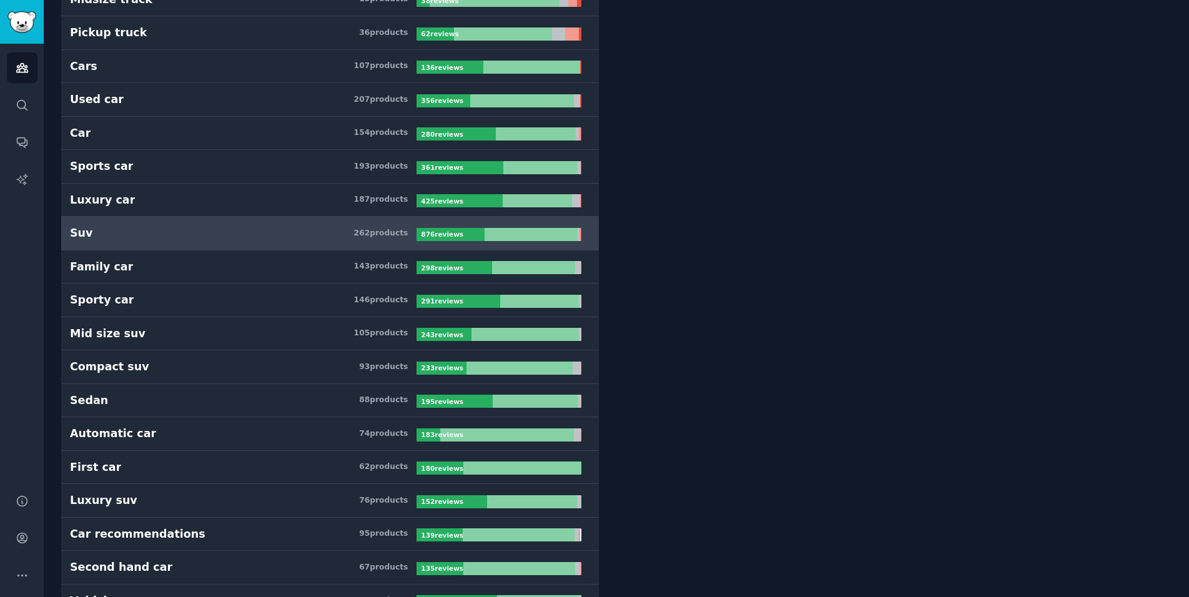
scroll to position [524, 0]
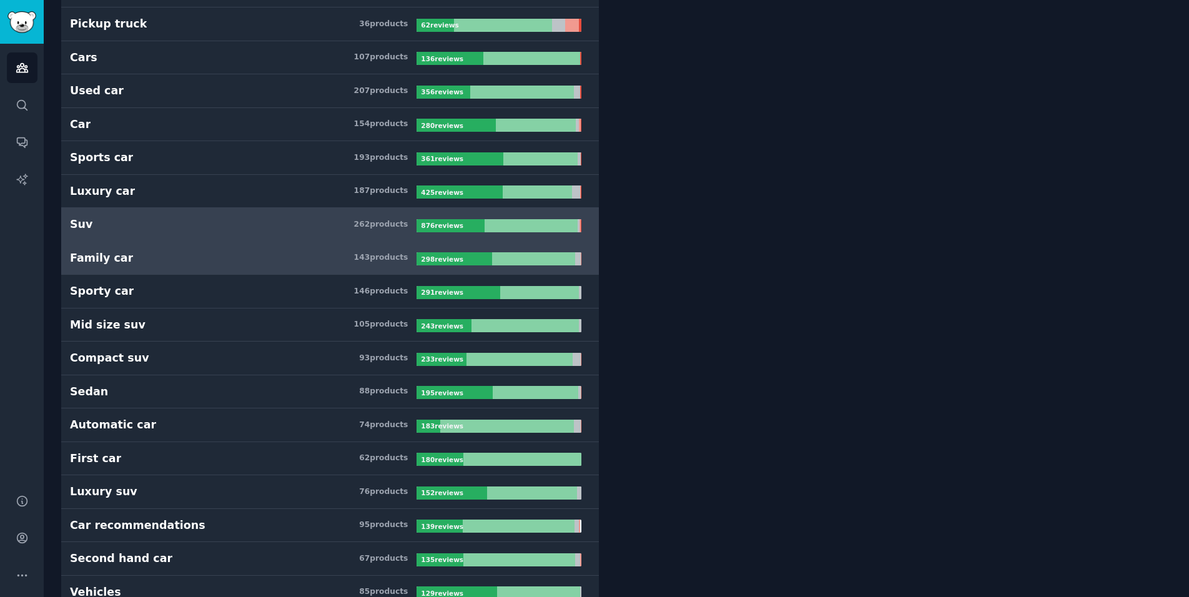
click at [262, 257] on h3 "Family car 143 product s" at bounding box center [243, 258] width 346 height 16
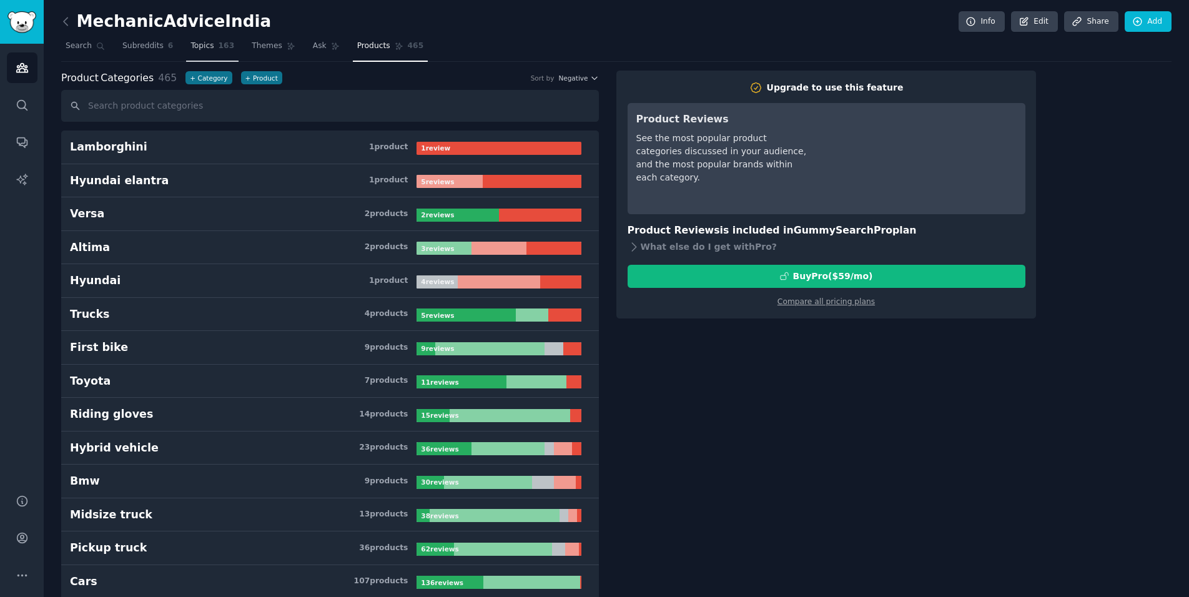
click at [202, 44] on span "Topics" at bounding box center [201, 46] width 23 height 11
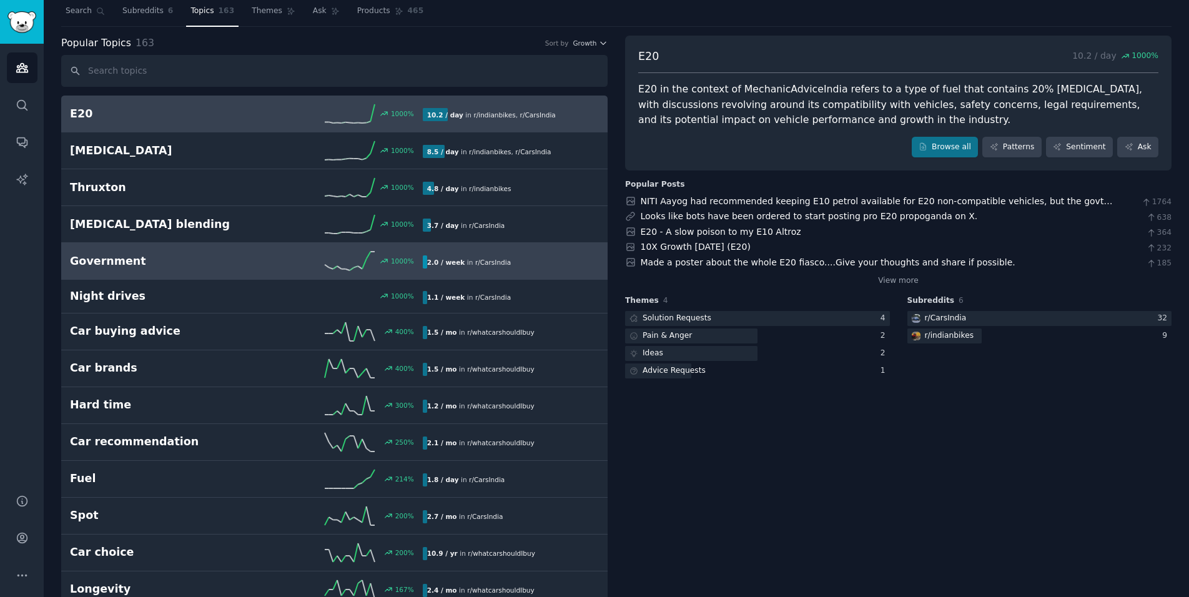
scroll to position [39, 0]
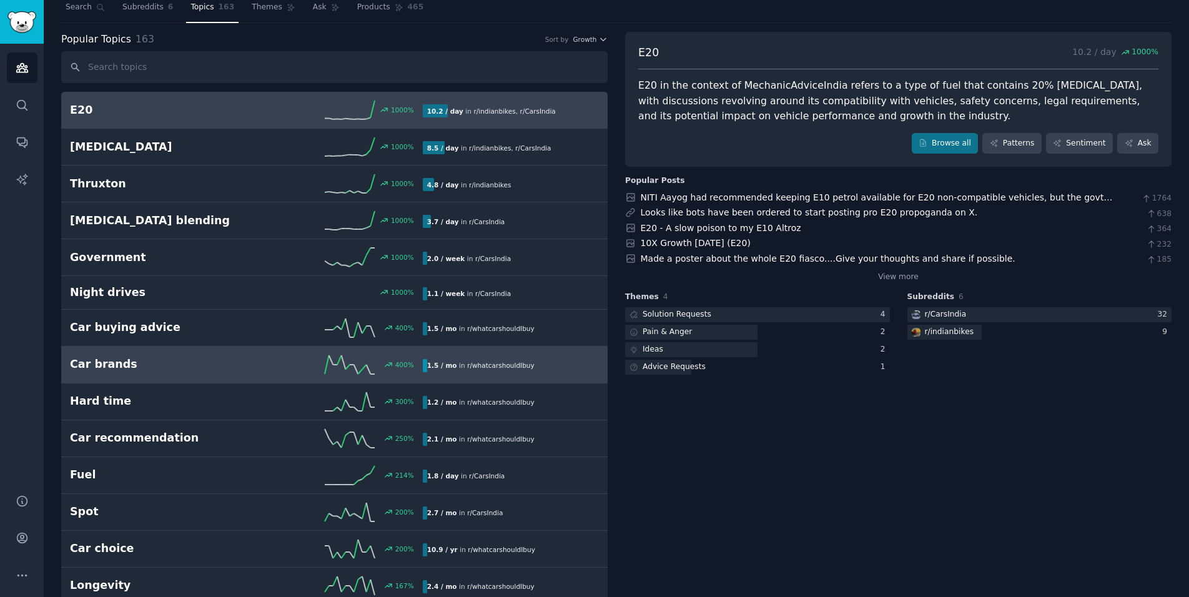
click at [254, 351] on link "Car brands 400 % 1.5 / mo in r/ whatcarshouldIbuy" at bounding box center [334, 364] width 546 height 37
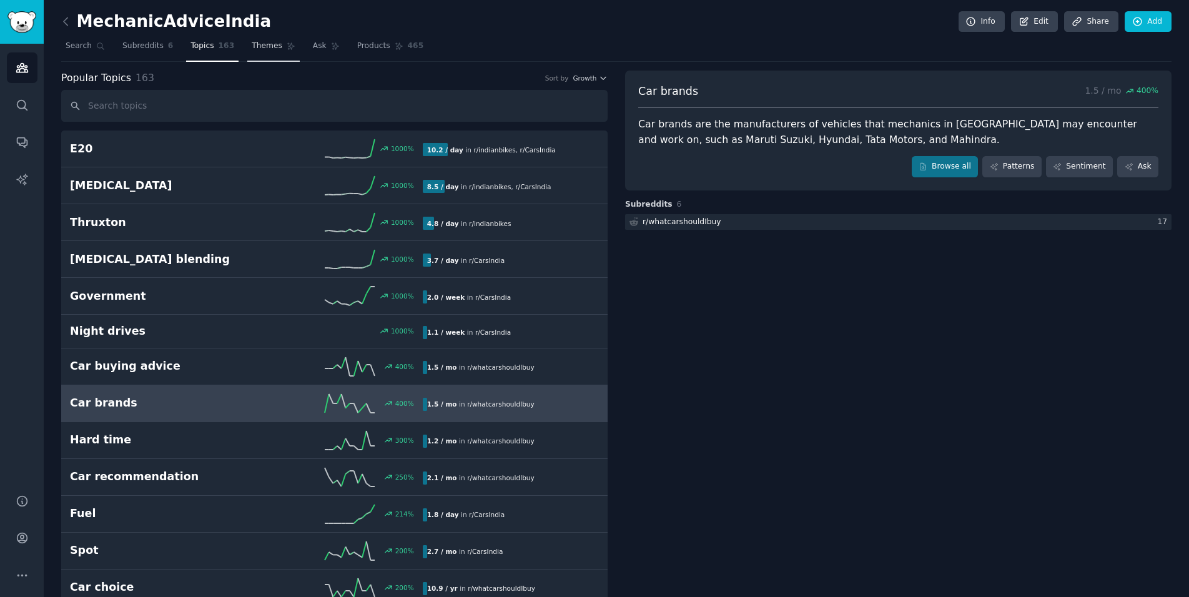
click at [267, 44] on span "Themes" at bounding box center [267, 46] width 31 height 11
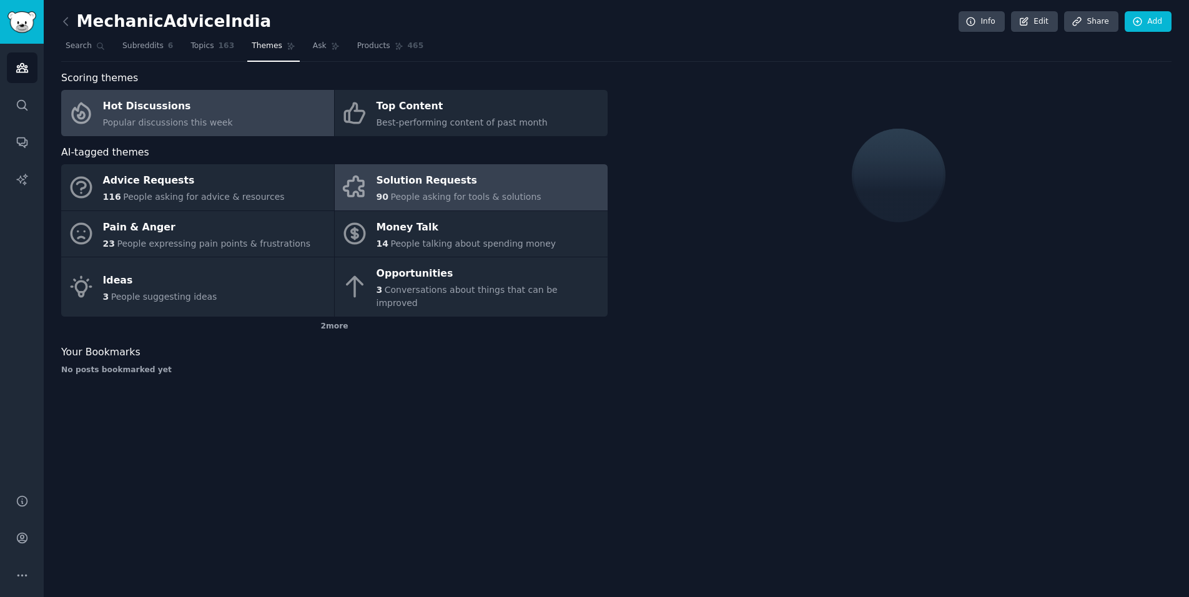
click at [414, 188] on div "Solution Requests" at bounding box center [458, 181] width 165 height 20
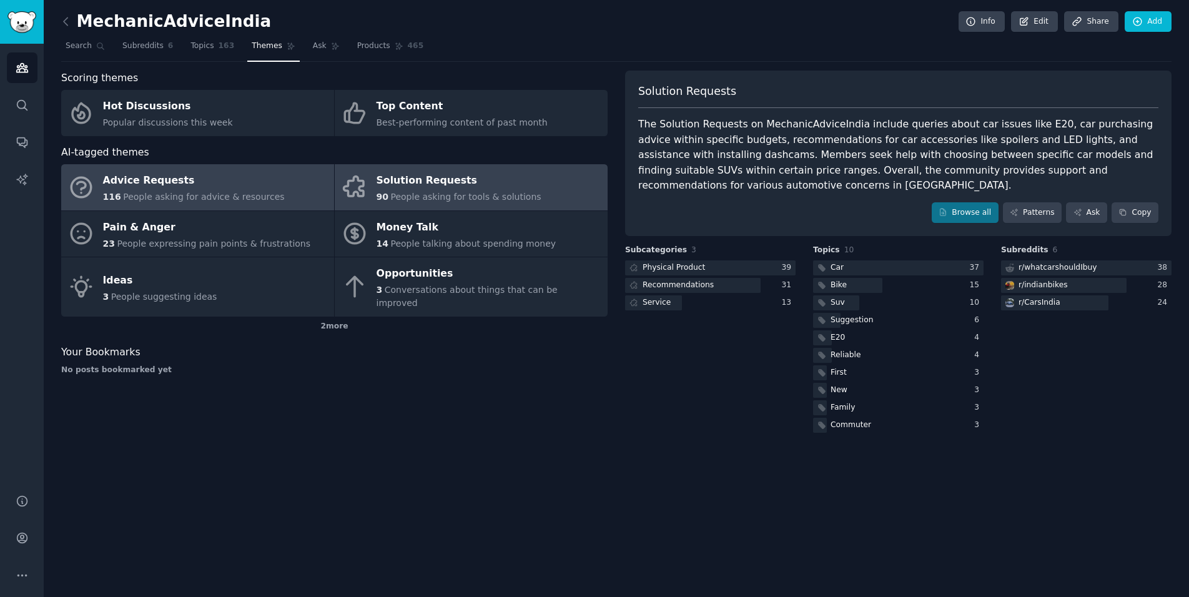
click at [229, 190] on div "116 People asking for advice & resources" at bounding box center [194, 196] width 182 height 13
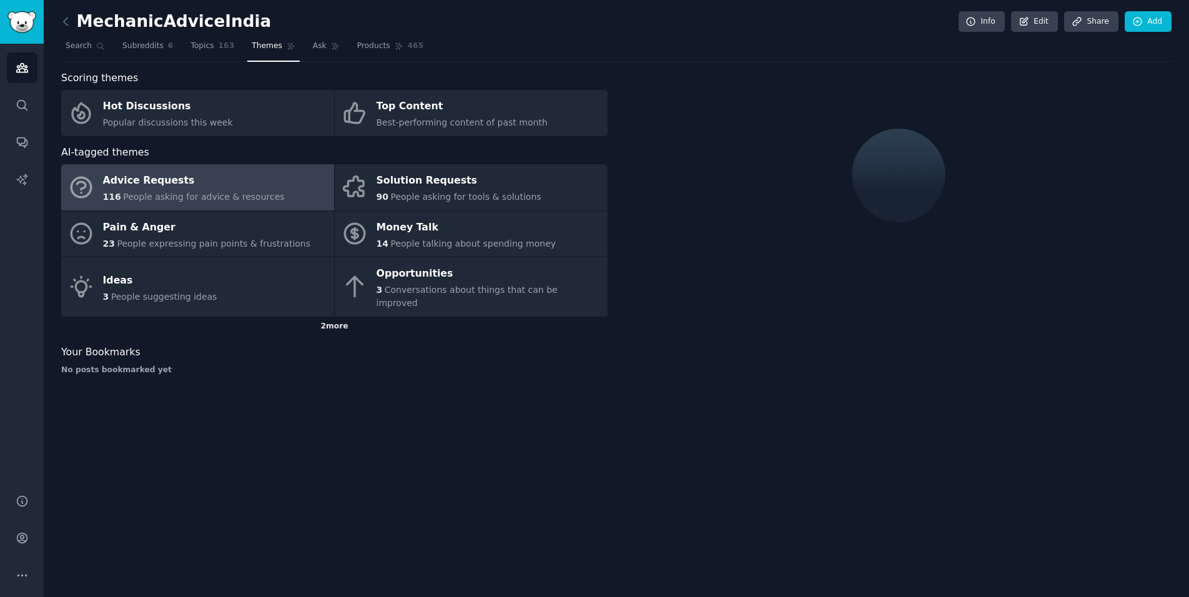
click at [336, 316] on div "2 more" at bounding box center [334, 326] width 546 height 20
